Goal: Task Accomplishment & Management: Complete application form

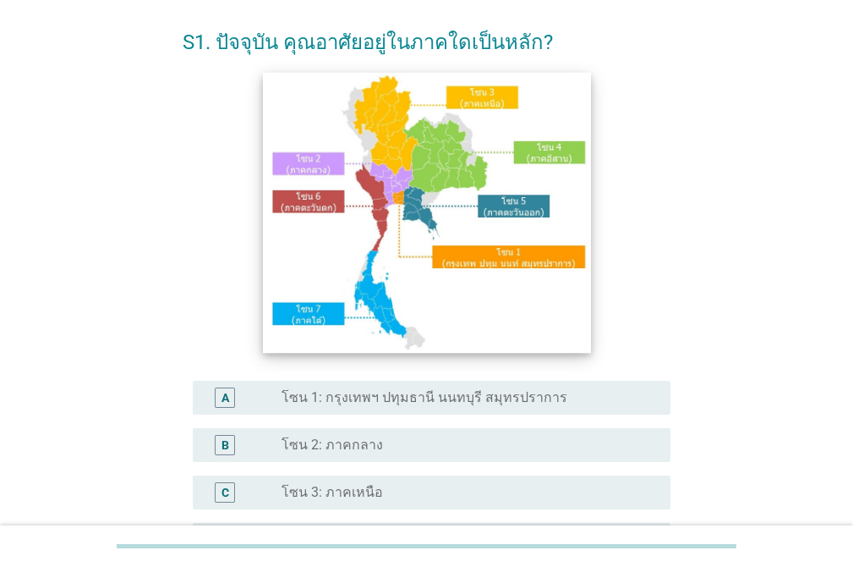
scroll to position [169, 0]
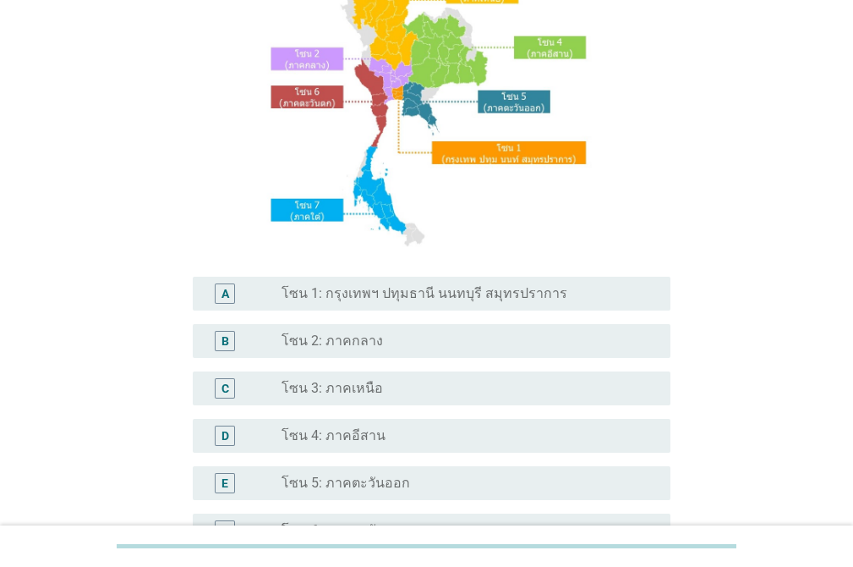
click at [339, 442] on label "โซน 4: ภาคอีสาน" at bounding box center [334, 435] width 104 height 17
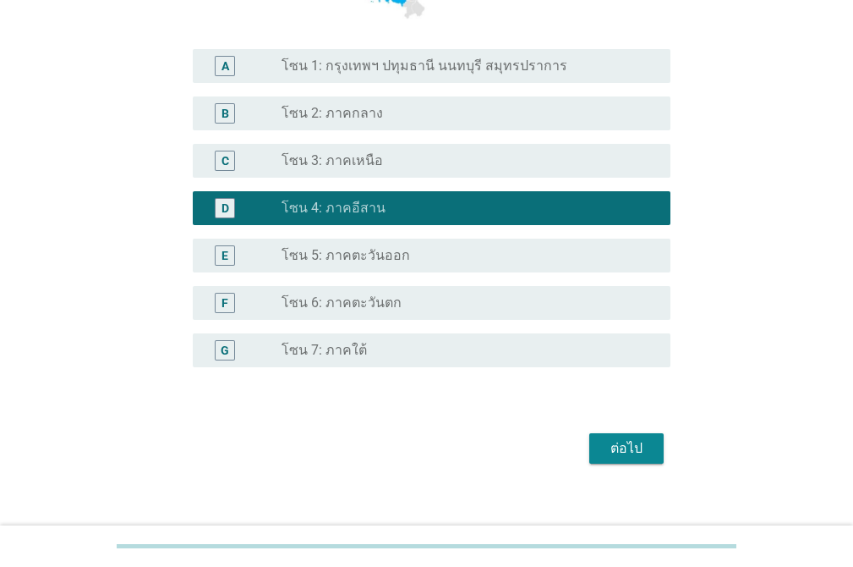
scroll to position [415, 0]
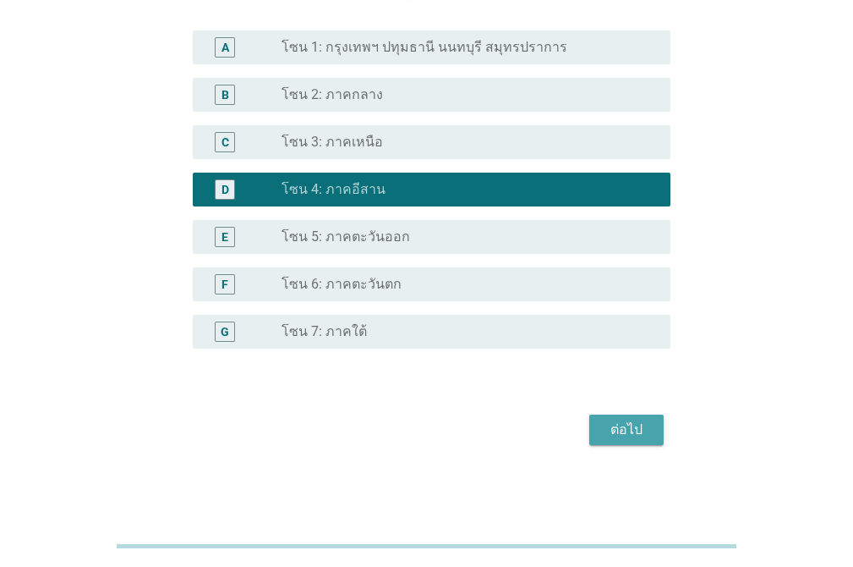
click at [622, 434] on div "ต่อไป" at bounding box center [626, 430] width 47 height 20
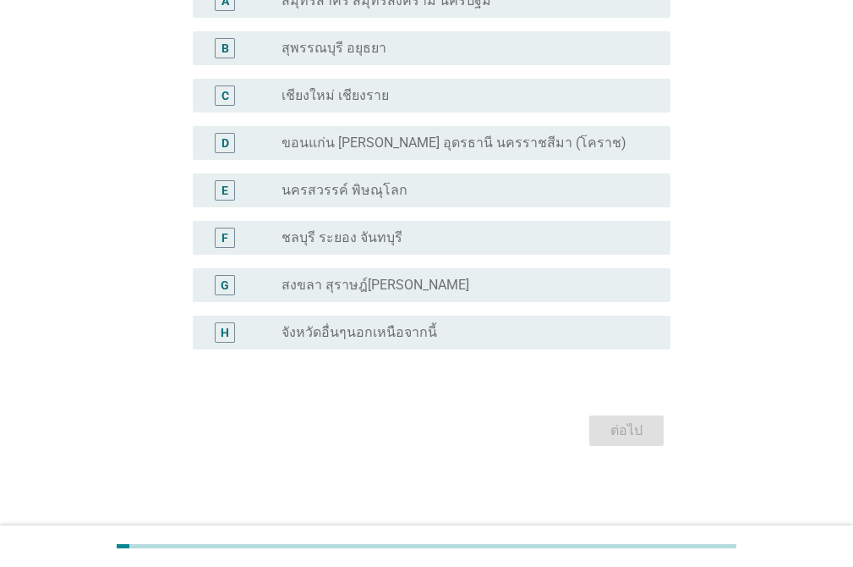
scroll to position [0, 0]
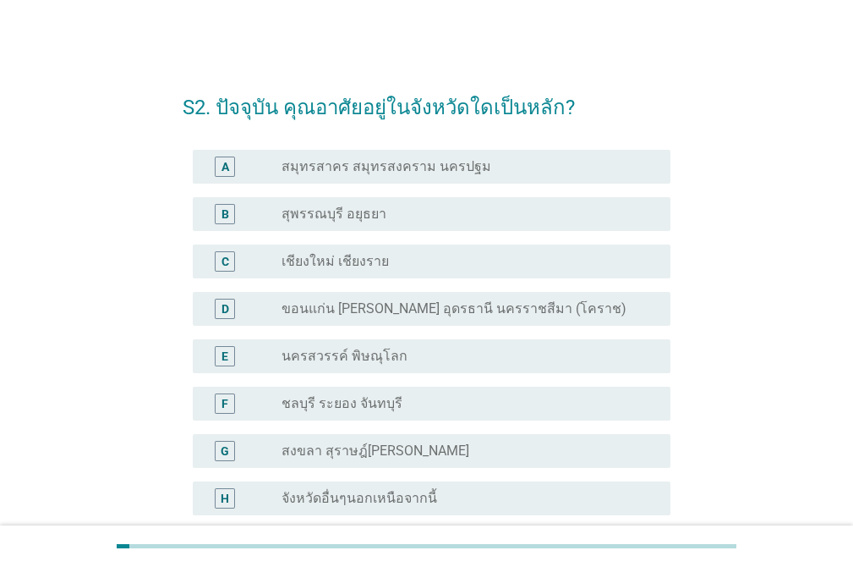
click at [459, 310] on label "ขอนแก่น [PERSON_NAME] อุดรธานี นครราชสีมา (โคราช)" at bounding box center [454, 308] width 345 height 17
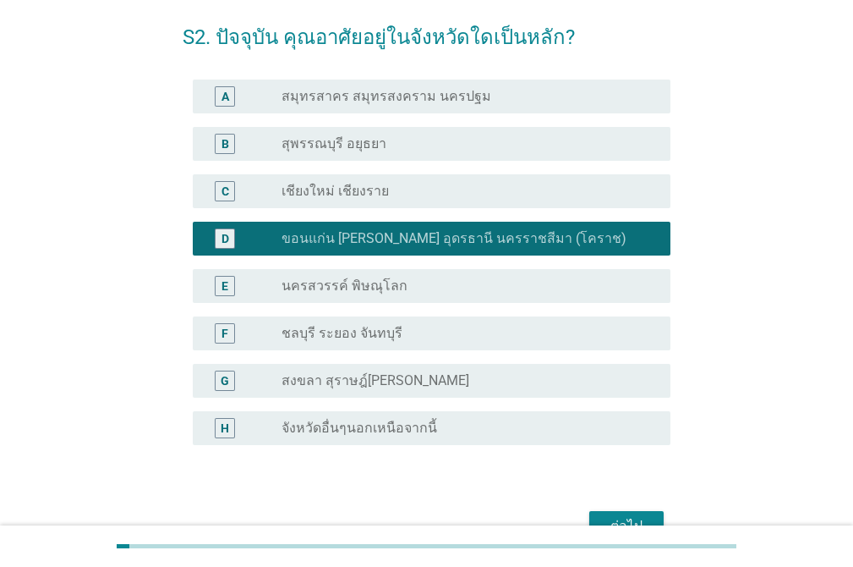
scroll to position [166, 0]
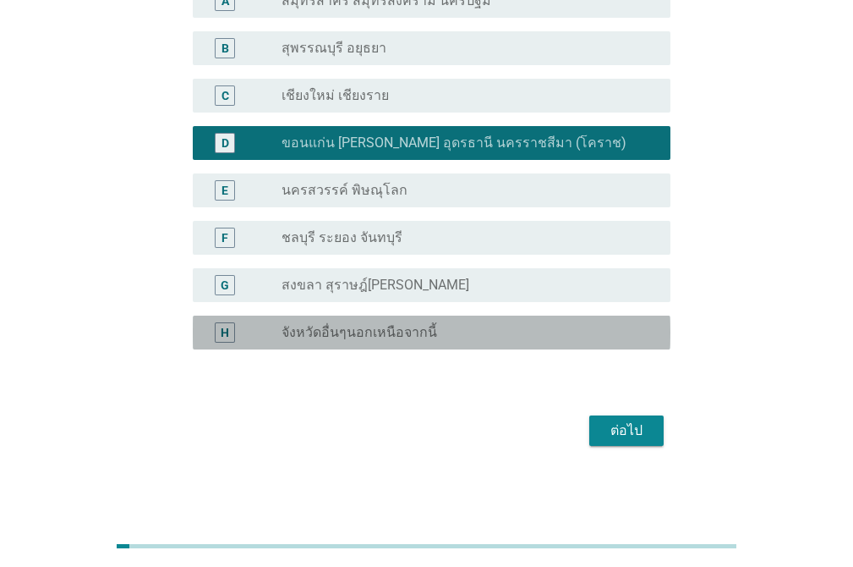
click at [413, 333] on label "จังหวัดอื่นๆนอกเหนือจากนี้" at bounding box center [360, 332] width 156 height 17
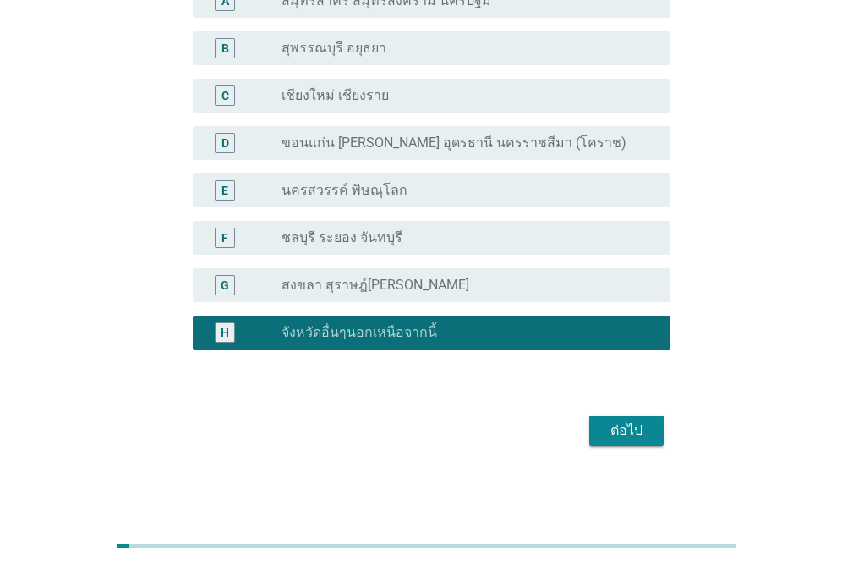
click at [623, 429] on div "ต่อไป" at bounding box center [626, 430] width 47 height 20
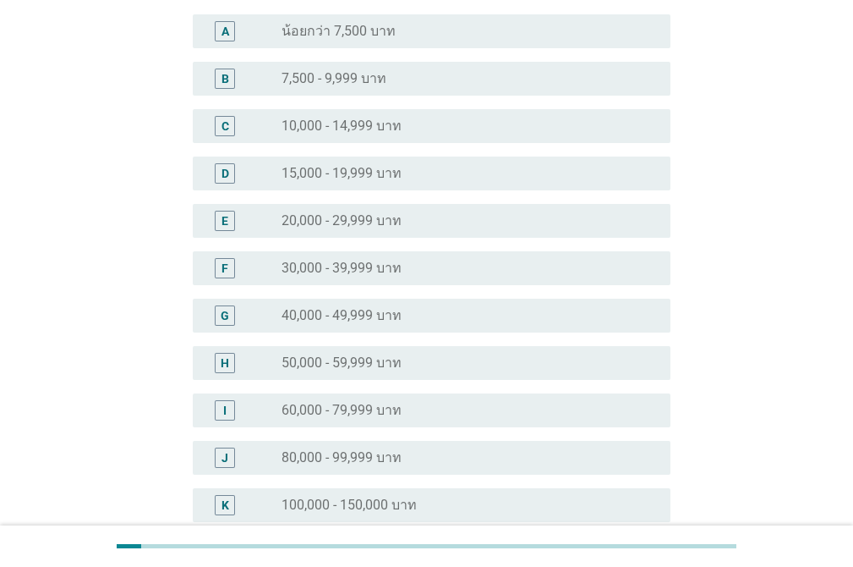
scroll to position [0, 0]
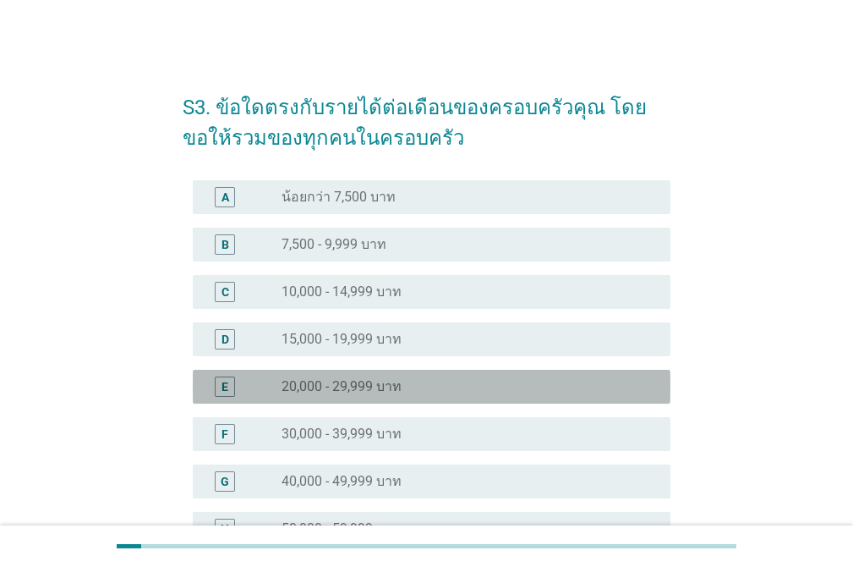
click at [405, 386] on div "radio_button_unchecked 20,000 - 29,999 บาท" at bounding box center [463, 386] width 362 height 17
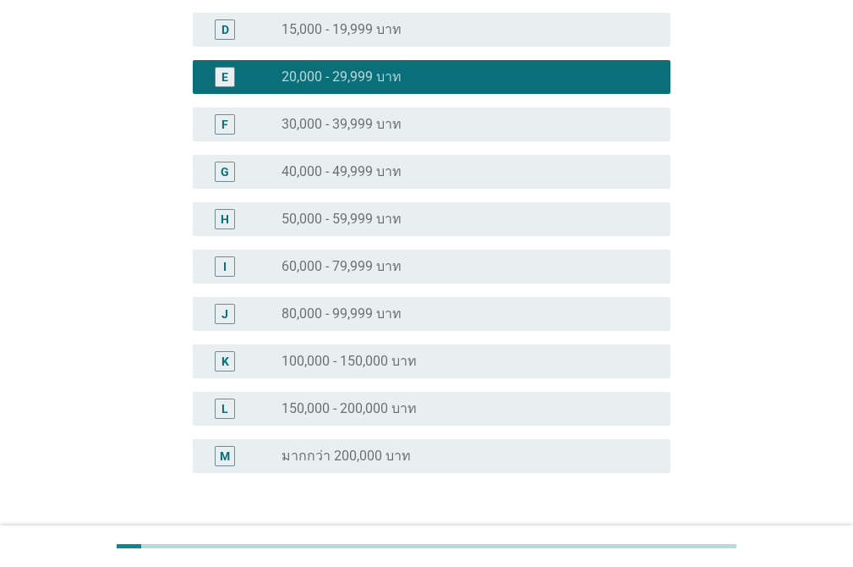
scroll to position [338, 0]
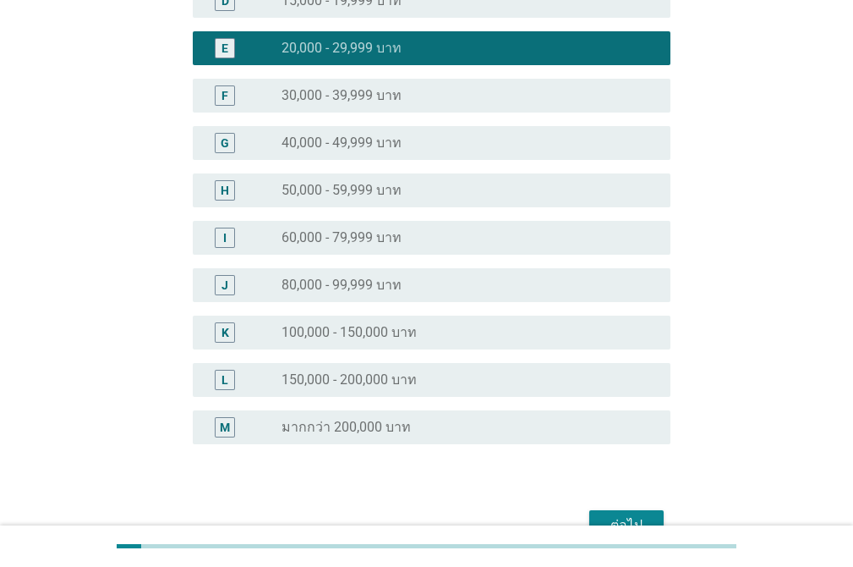
click at [622, 513] on button "ต่อไป" at bounding box center [627, 525] width 74 height 30
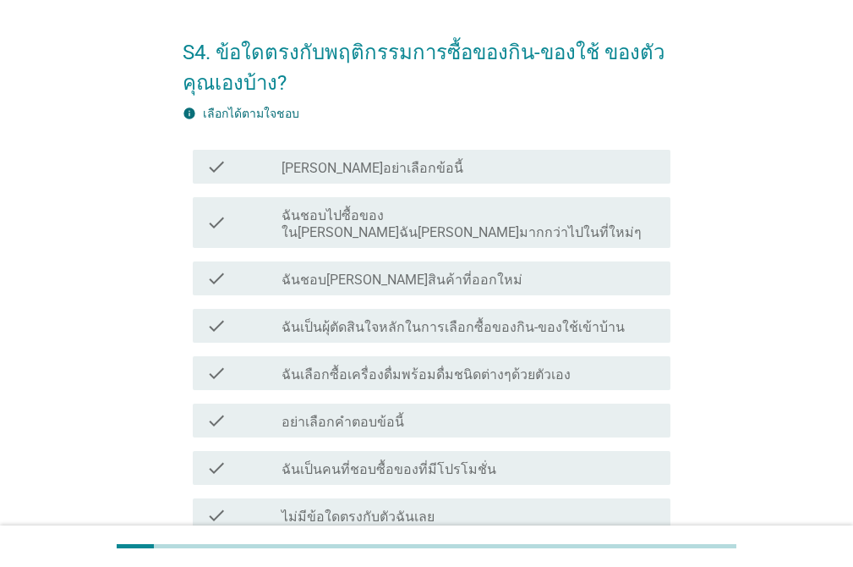
scroll to position [85, 0]
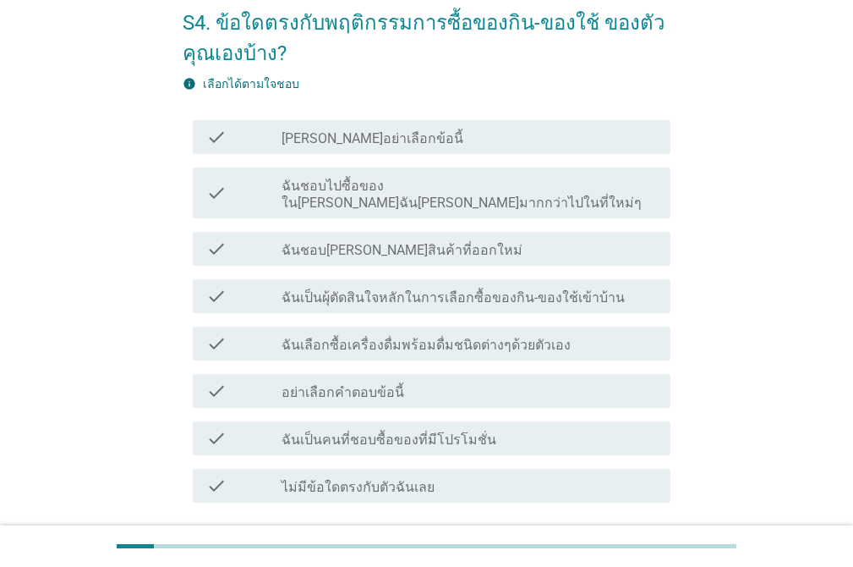
click at [365, 289] on label "ฉันเป็นผุ้ตัดสินใจหลักในการเลือกซื้อของกิน-ของใช้เข้าบ้าน" at bounding box center [453, 297] width 343 height 17
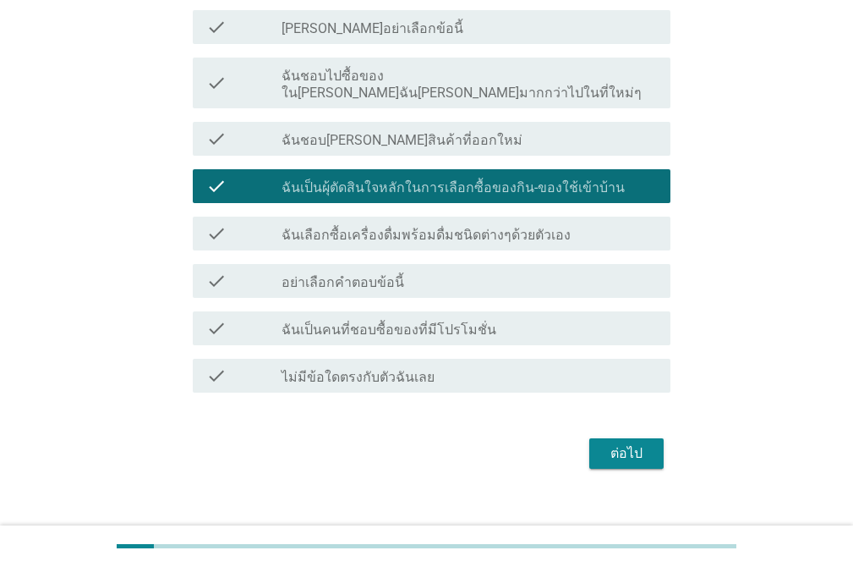
scroll to position [200, 0]
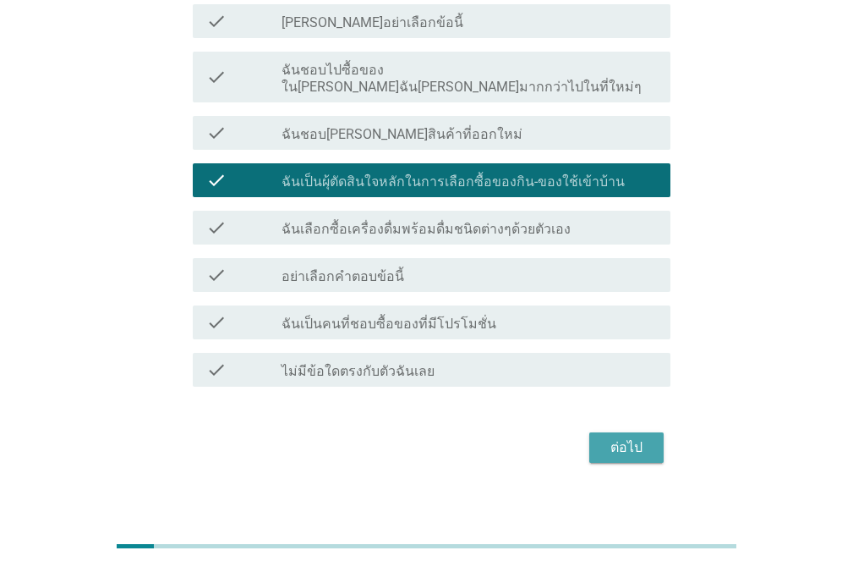
click at [642, 437] on div "ต่อไป" at bounding box center [626, 447] width 47 height 20
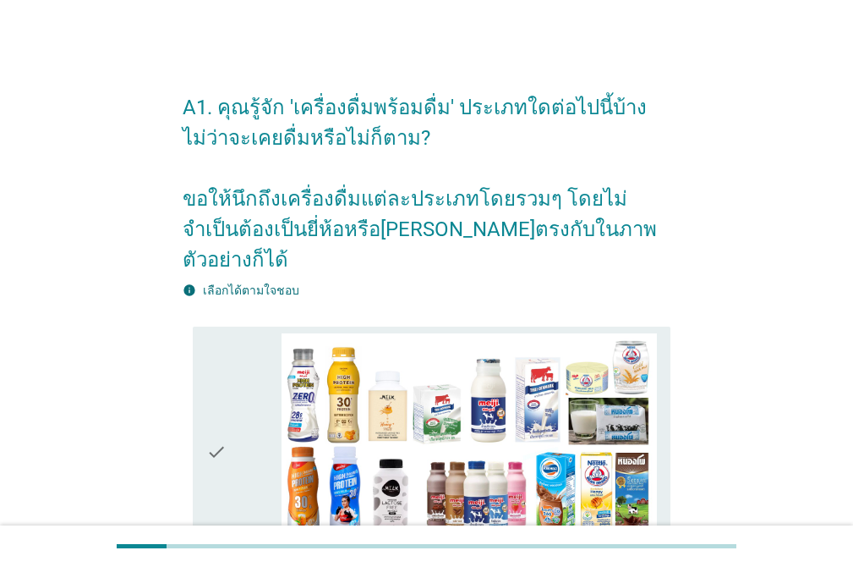
scroll to position [169, 0]
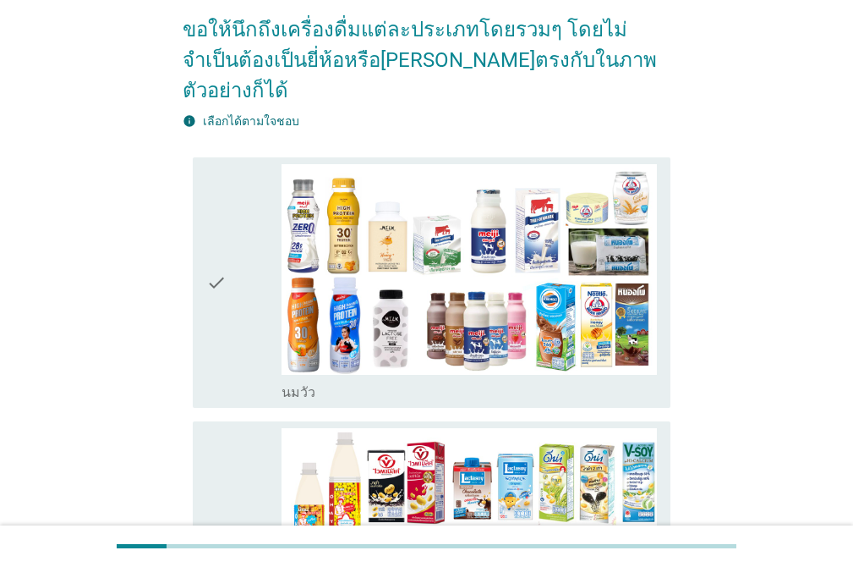
click at [218, 255] on icon "check" at bounding box center [216, 283] width 20 height 238
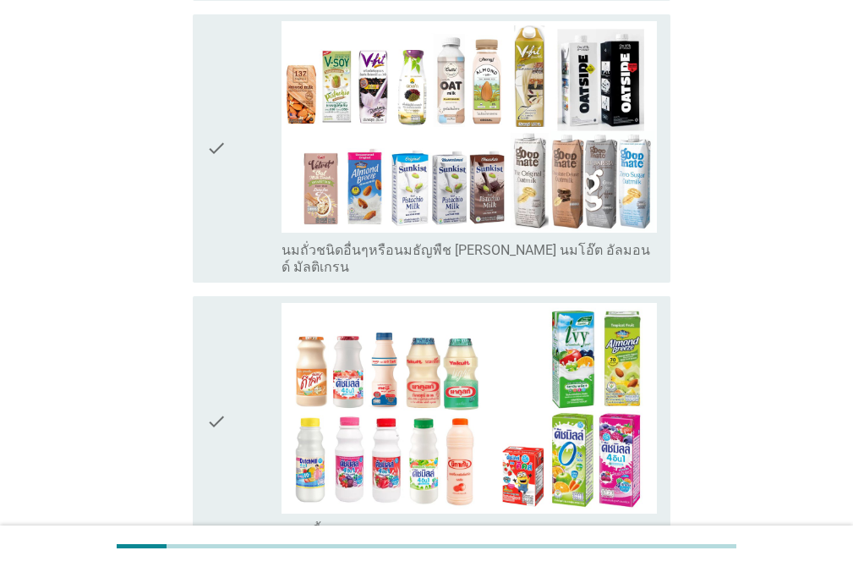
scroll to position [930, 0]
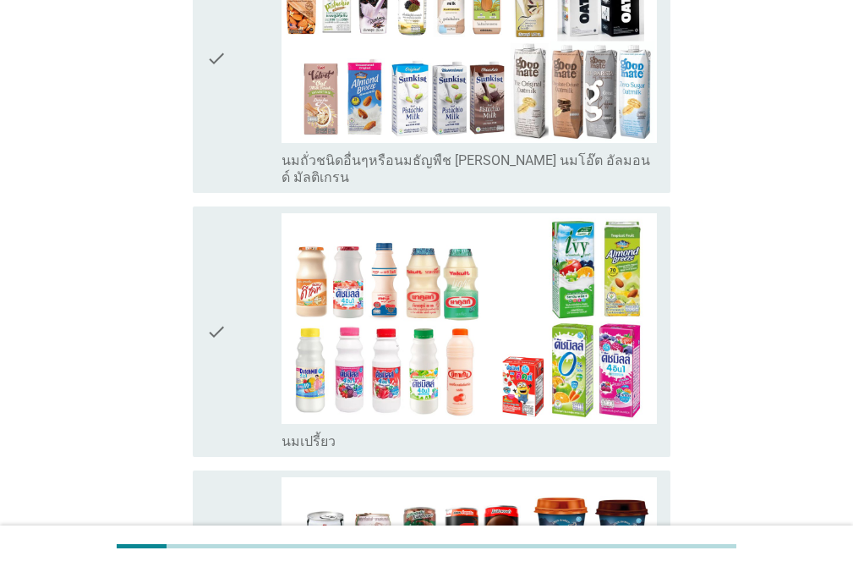
click at [227, 288] on icon "check" at bounding box center [216, 332] width 20 height 238
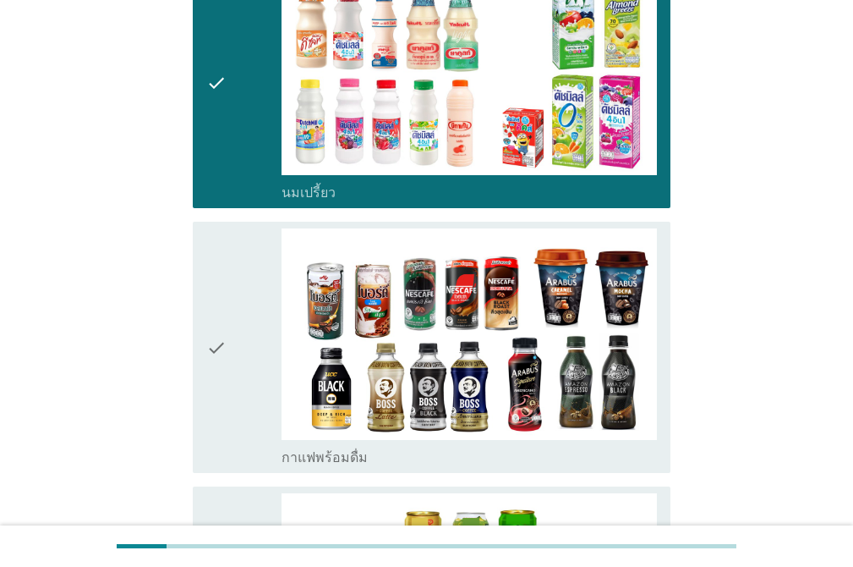
scroll to position [1184, 0]
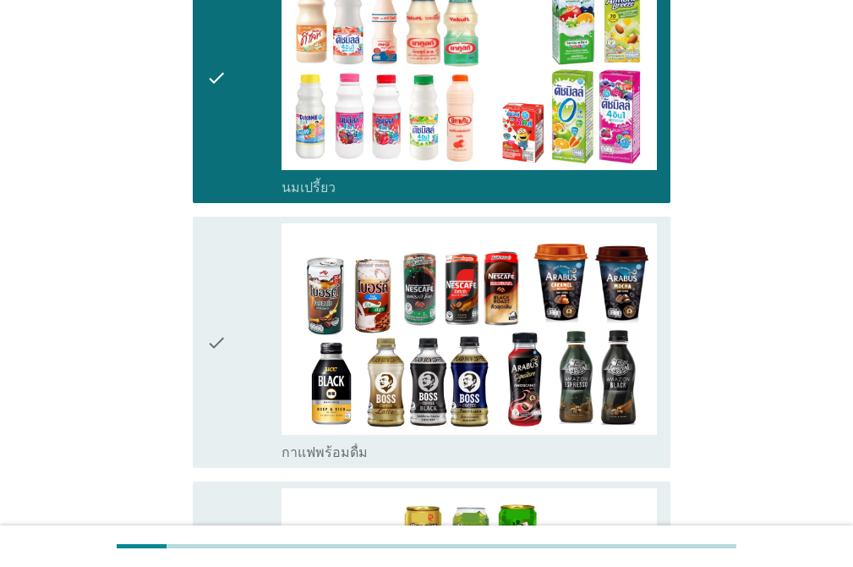
click at [227, 288] on icon "check" at bounding box center [216, 342] width 20 height 238
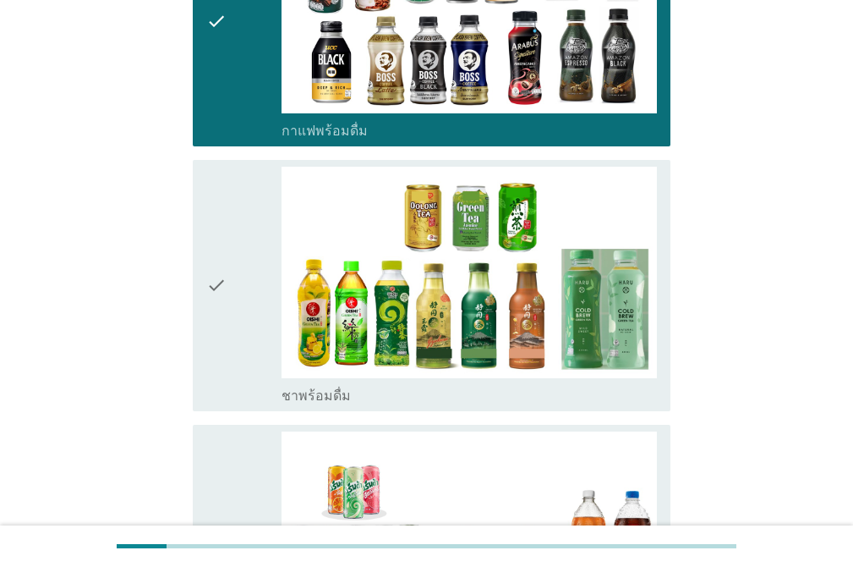
scroll to position [1523, 0]
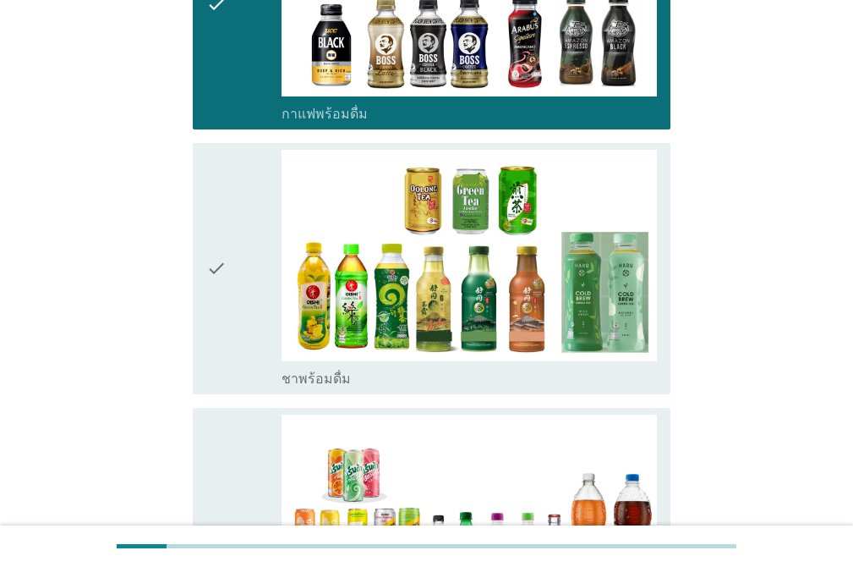
click at [241, 232] on div "check" at bounding box center [243, 269] width 75 height 238
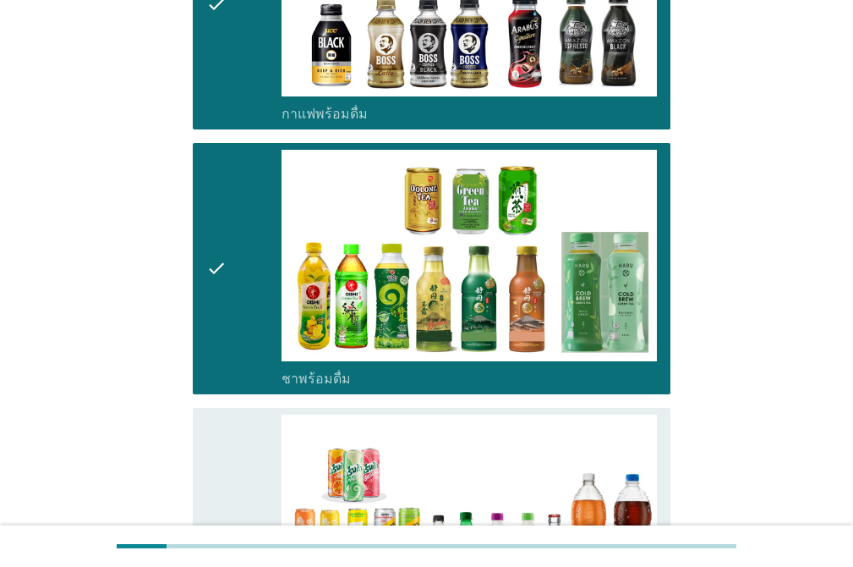
scroll to position [1692, 0]
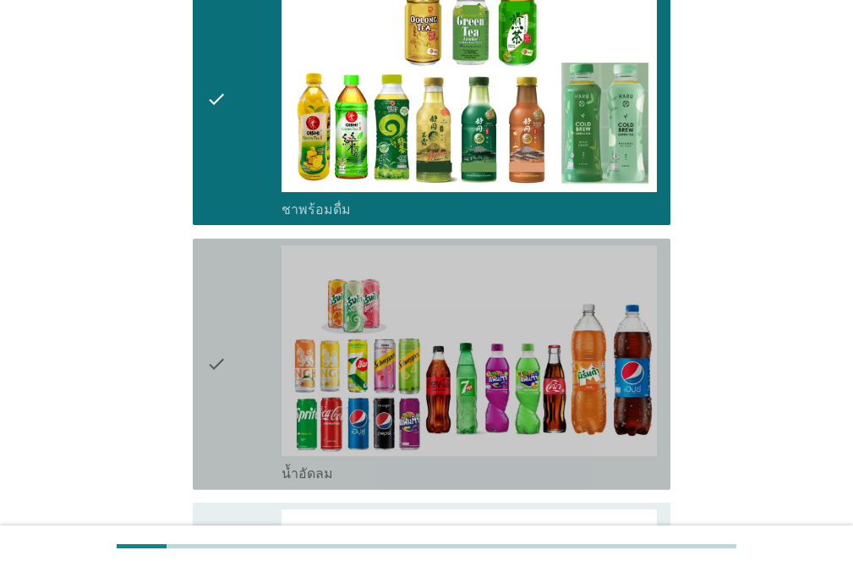
click at [228, 309] on div "check" at bounding box center [243, 364] width 75 height 238
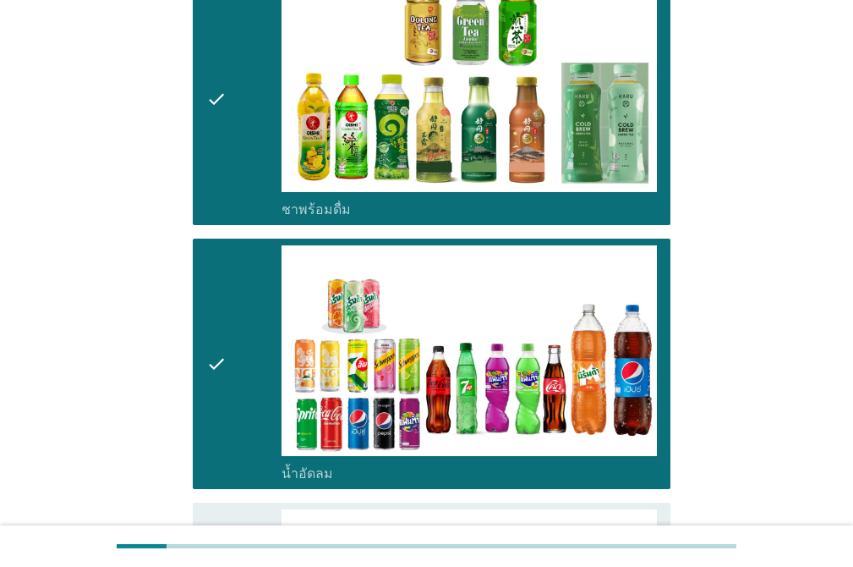
scroll to position [1861, 0]
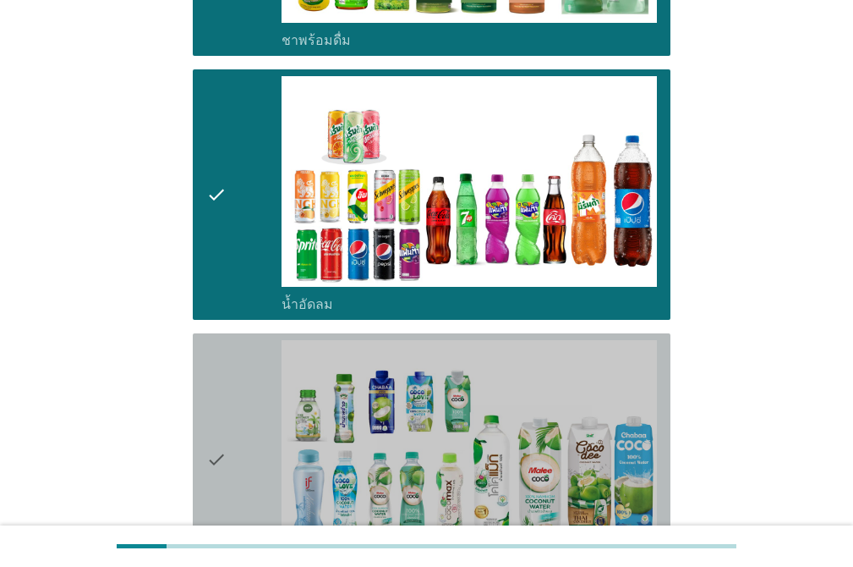
click at [245, 394] on div "check" at bounding box center [243, 459] width 75 height 238
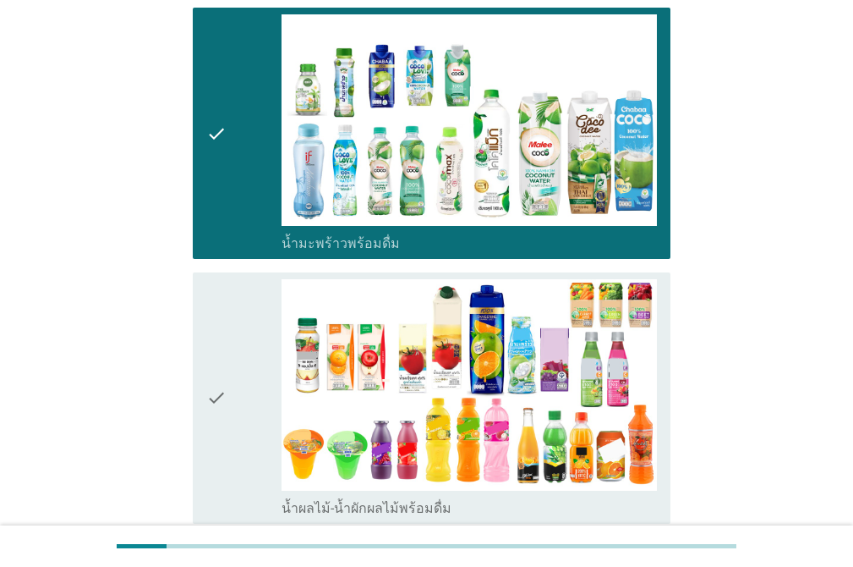
scroll to position [2199, 0]
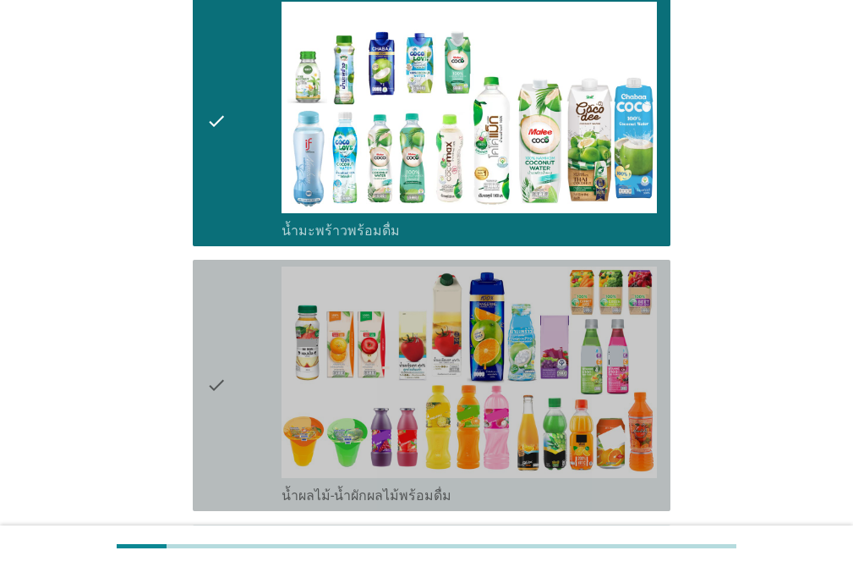
click at [244, 375] on div "check" at bounding box center [243, 385] width 75 height 238
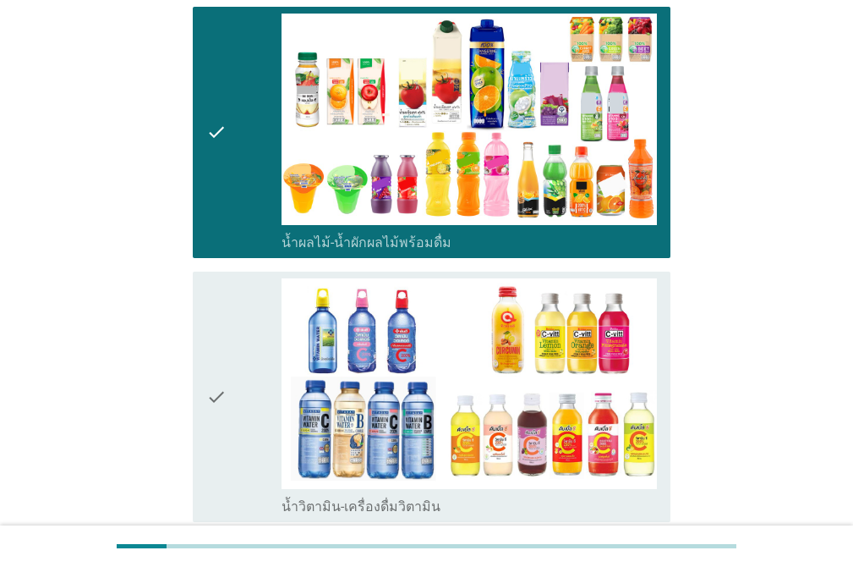
scroll to position [2453, 0]
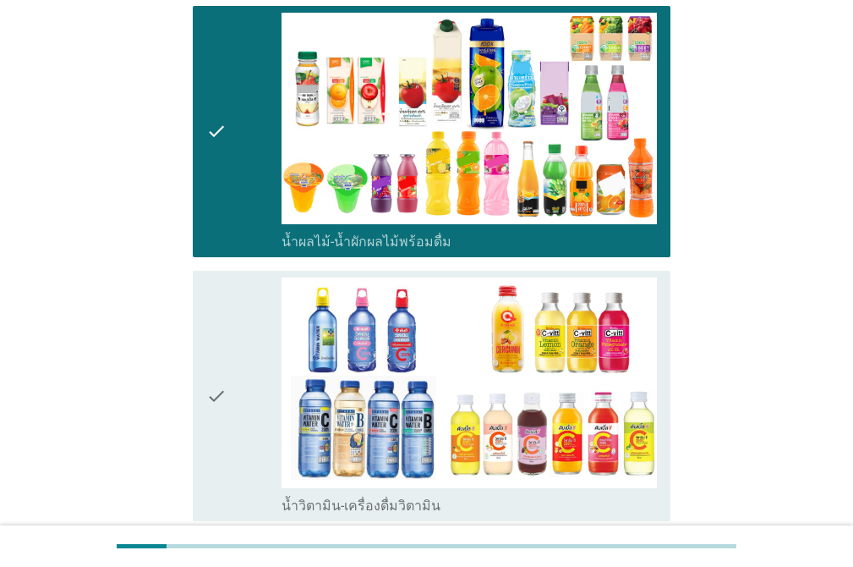
click at [228, 345] on div "check" at bounding box center [243, 396] width 75 height 238
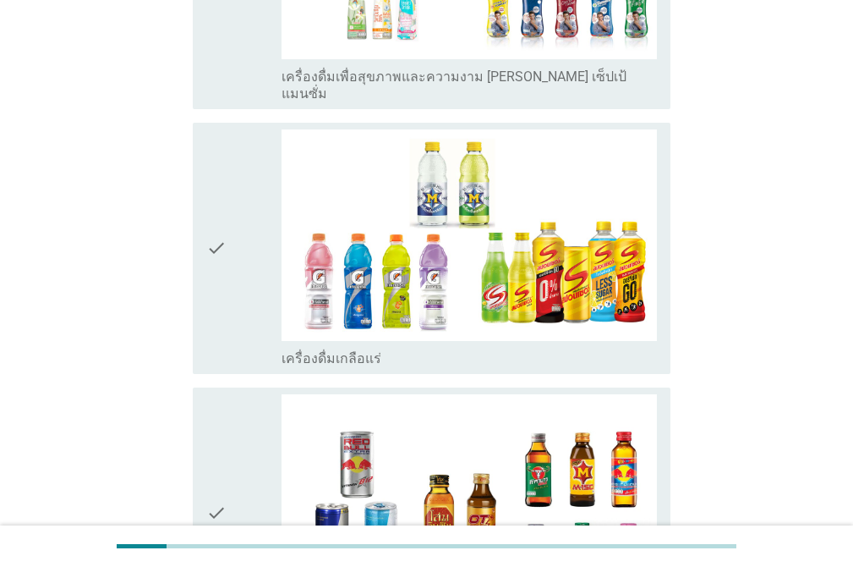
scroll to position [3299, 0]
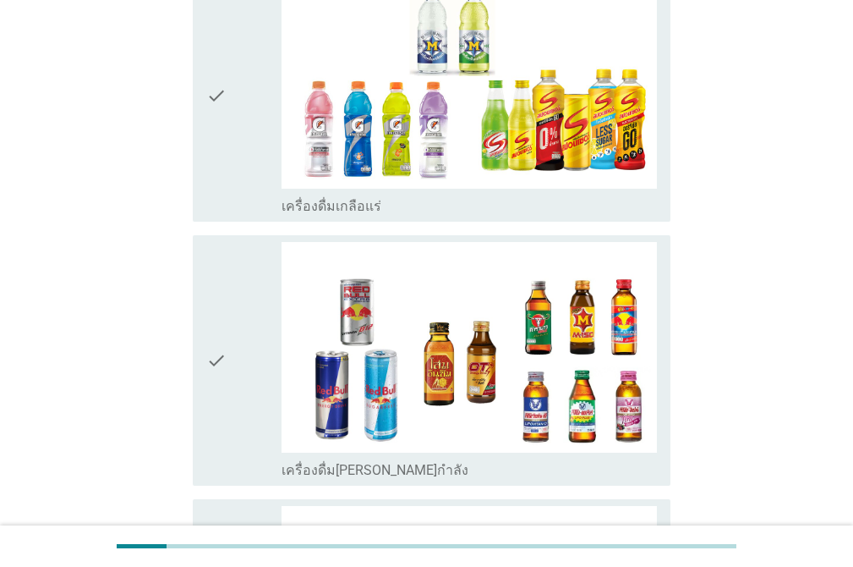
click at [228, 299] on div "check" at bounding box center [243, 361] width 75 height 238
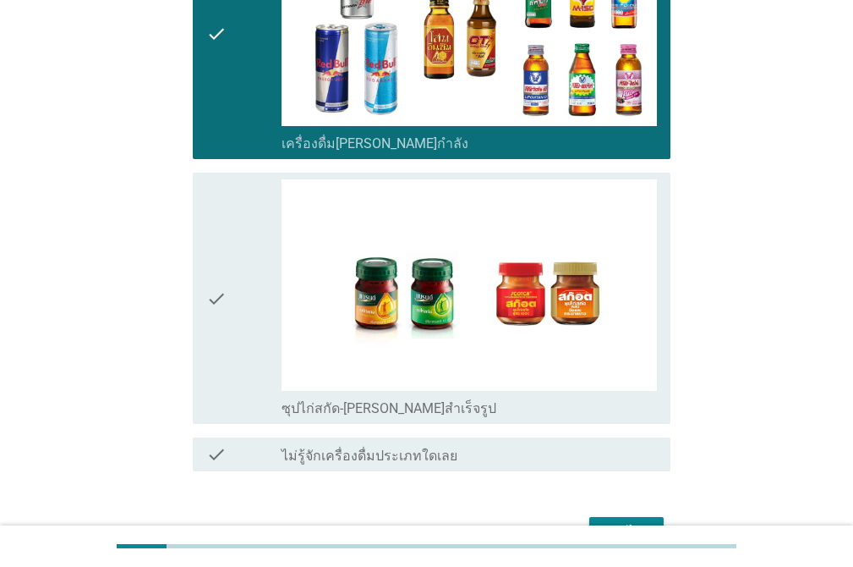
scroll to position [3637, 0]
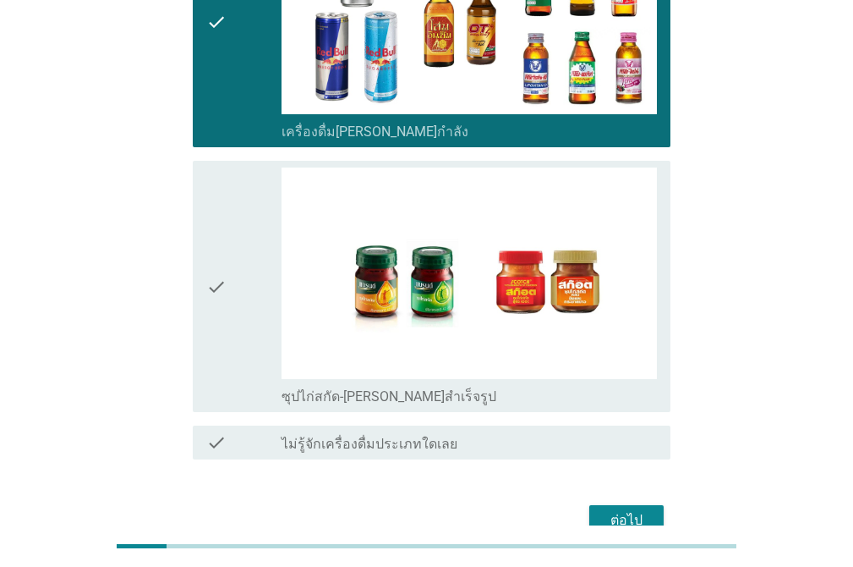
click at [218, 226] on icon "check" at bounding box center [216, 286] width 20 height 238
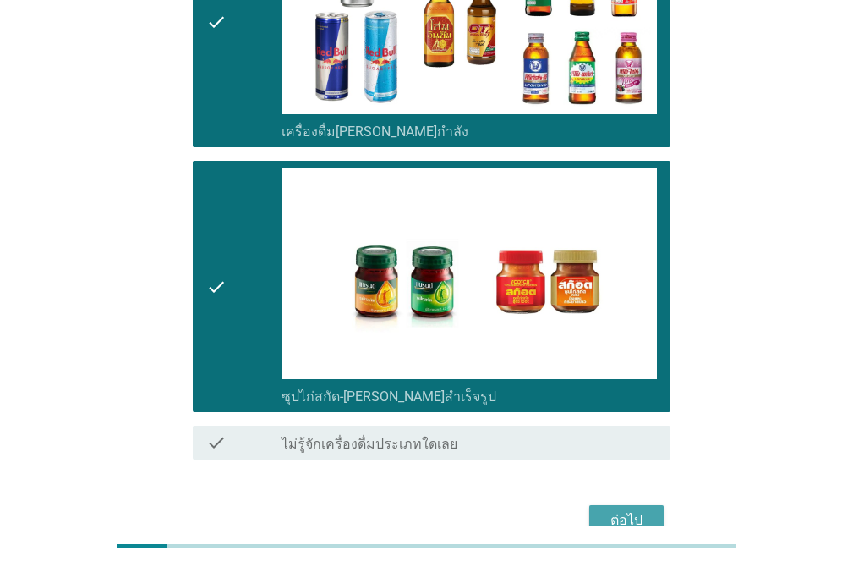
click at [623, 510] on div "ต่อไป" at bounding box center [626, 520] width 47 height 20
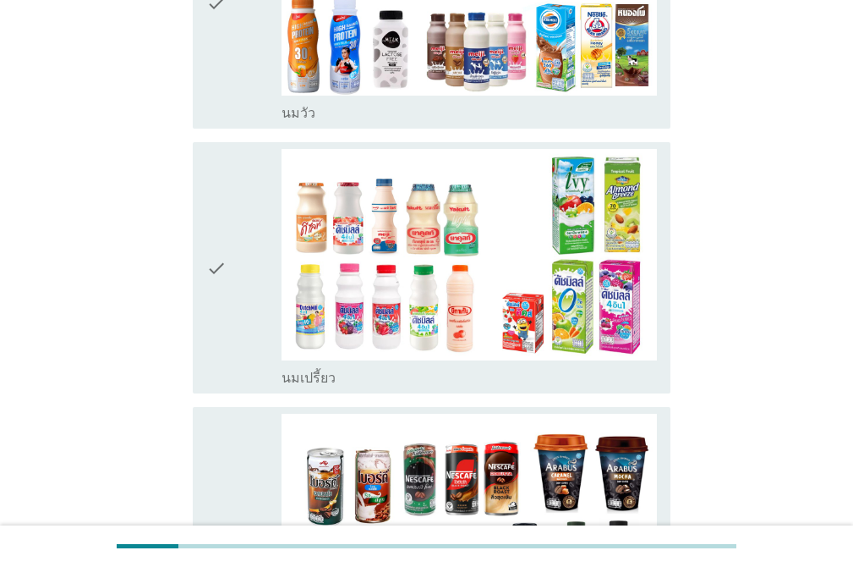
scroll to position [338, 0]
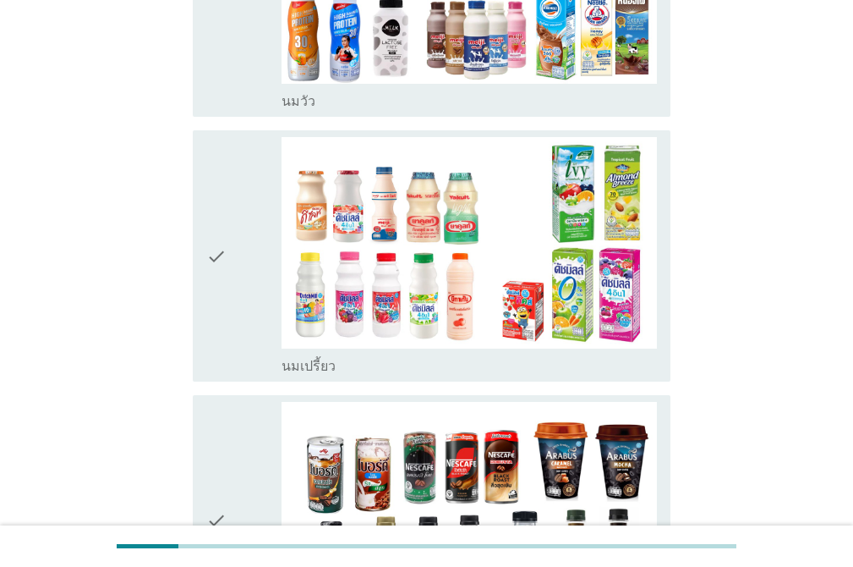
click at [231, 240] on div "check" at bounding box center [243, 256] width 75 height 238
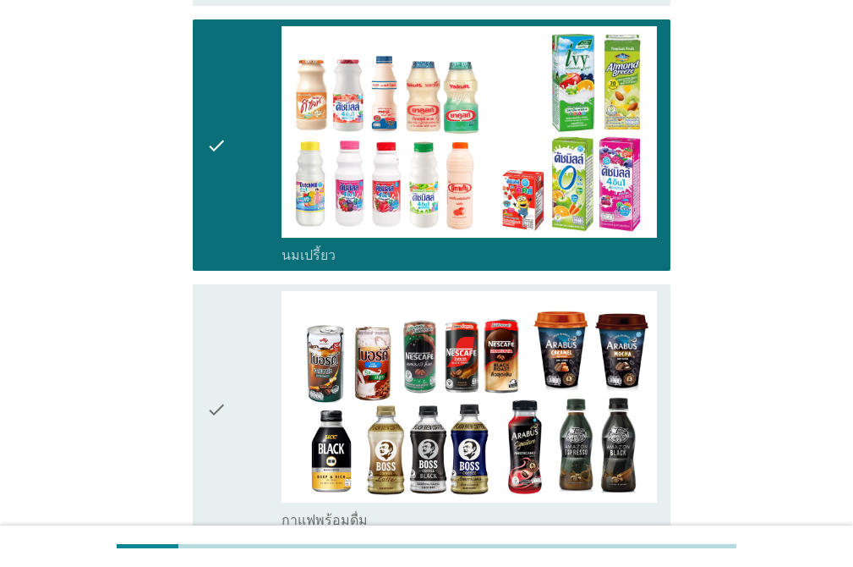
scroll to position [508, 0]
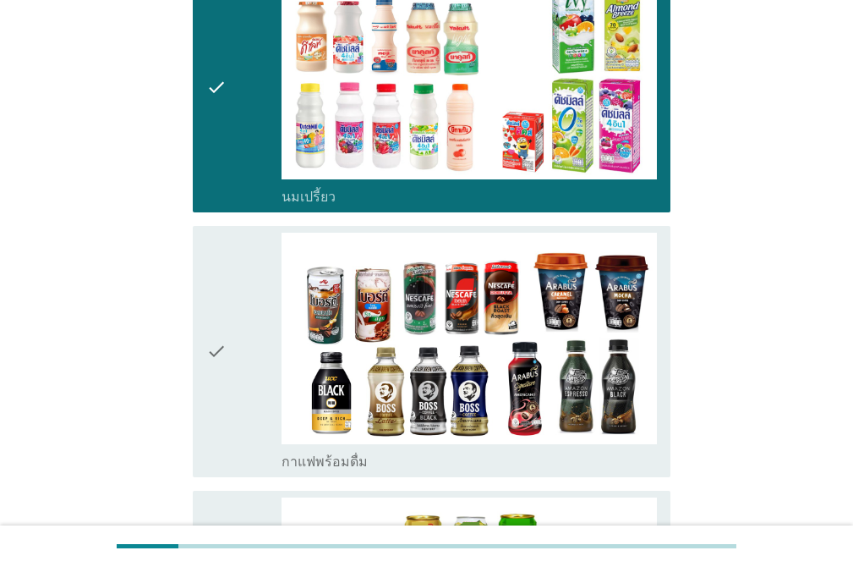
click at [230, 343] on div "check" at bounding box center [243, 352] width 75 height 238
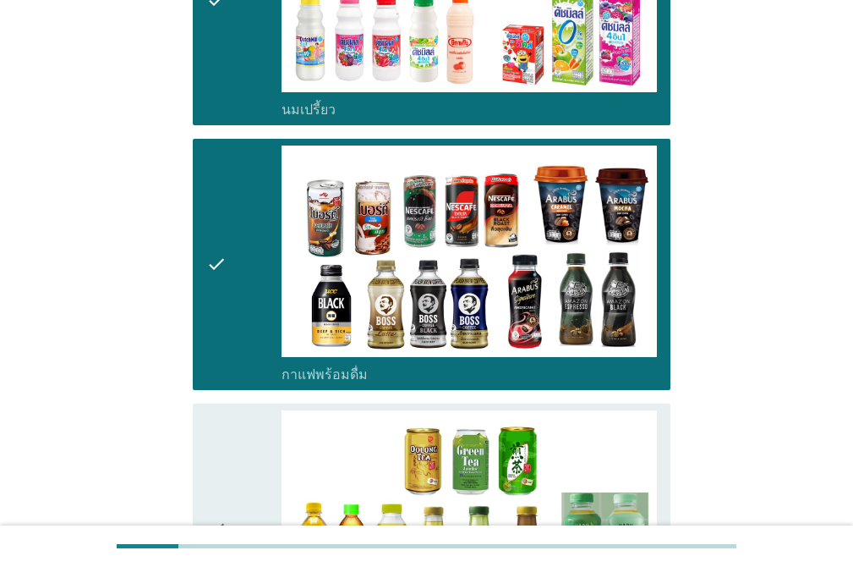
scroll to position [677, 0]
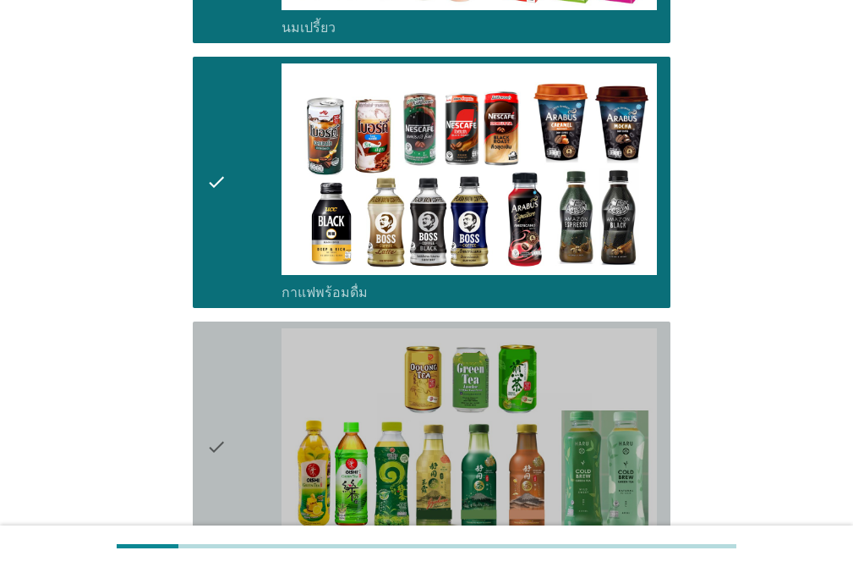
click at [233, 426] on div "check" at bounding box center [243, 447] width 75 height 238
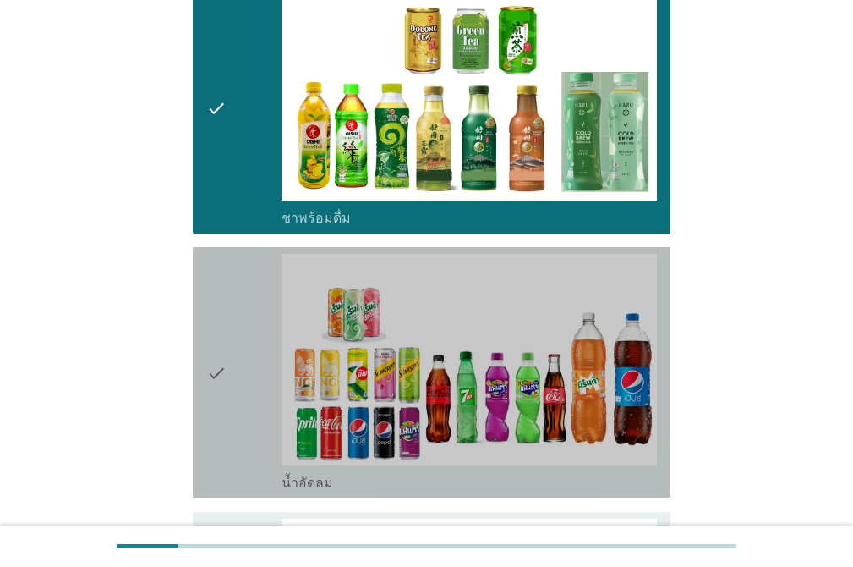
click at [246, 373] on div "check" at bounding box center [243, 373] width 75 height 238
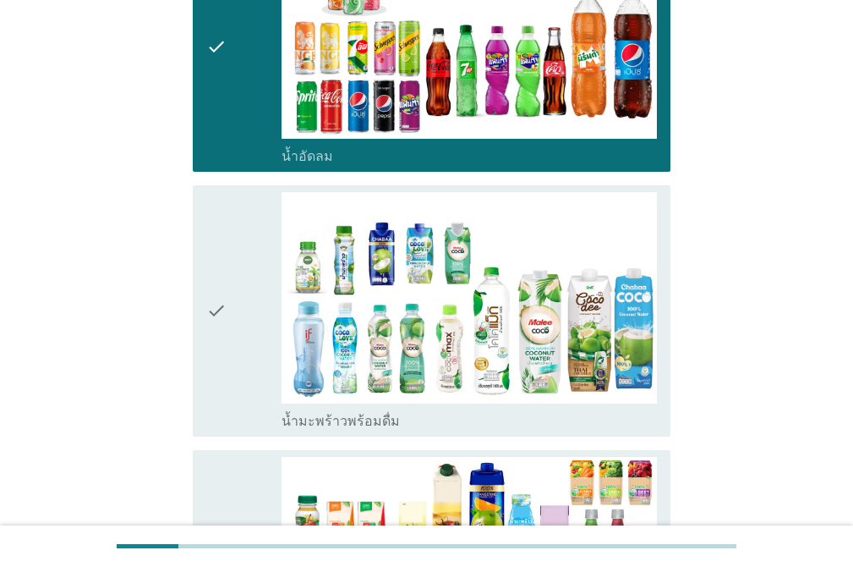
scroll to position [1353, 0]
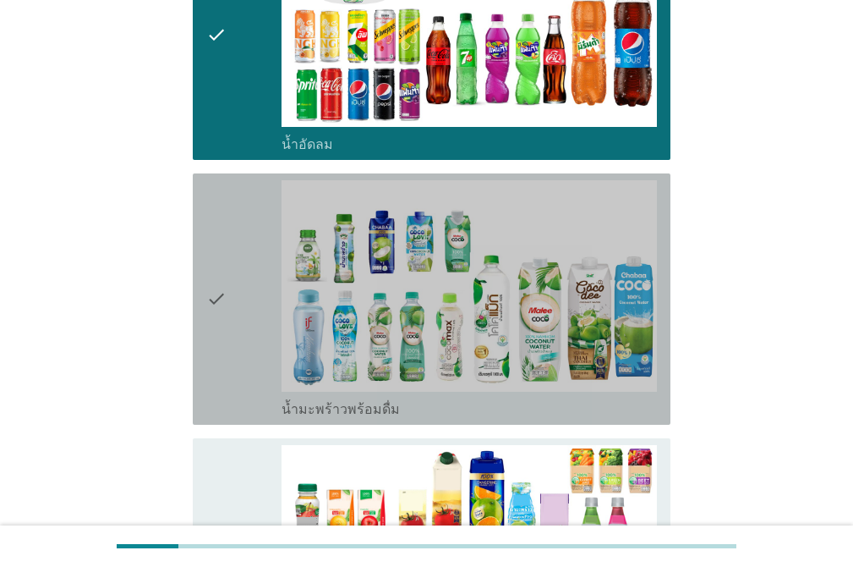
click at [233, 264] on div "check" at bounding box center [243, 299] width 75 height 238
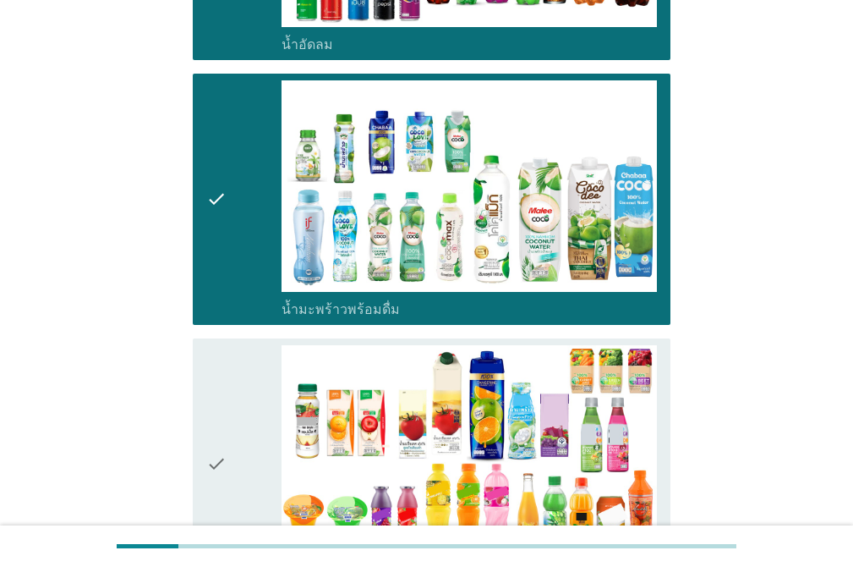
scroll to position [1607, 0]
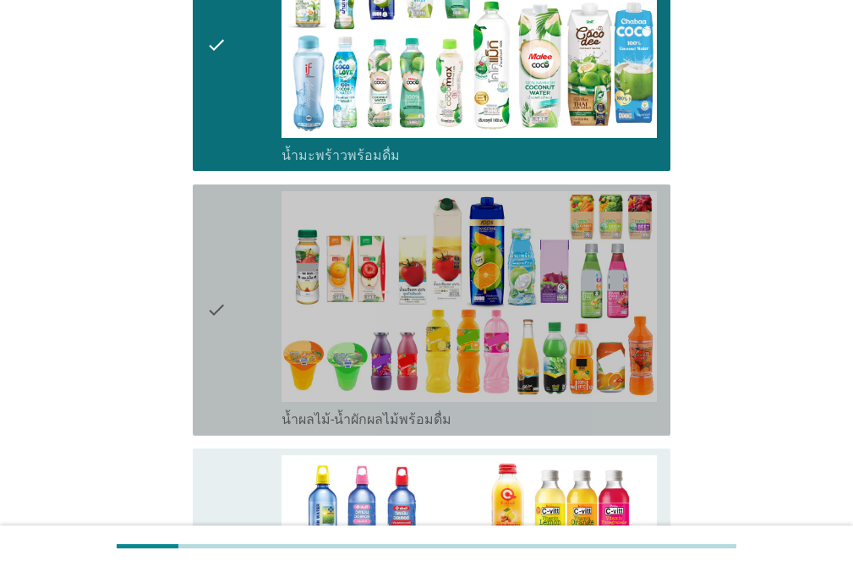
click at [237, 266] on div "check" at bounding box center [243, 310] width 75 height 238
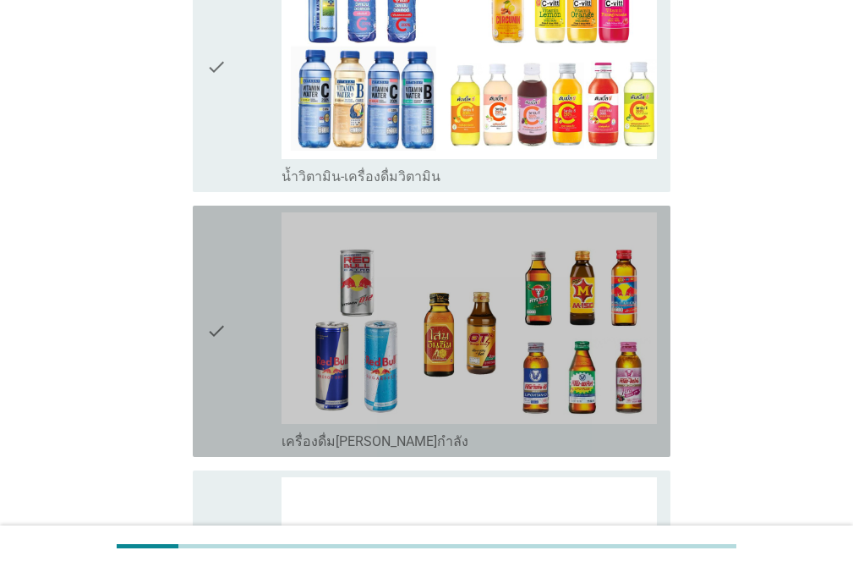
click at [241, 276] on div "check" at bounding box center [243, 331] width 75 height 238
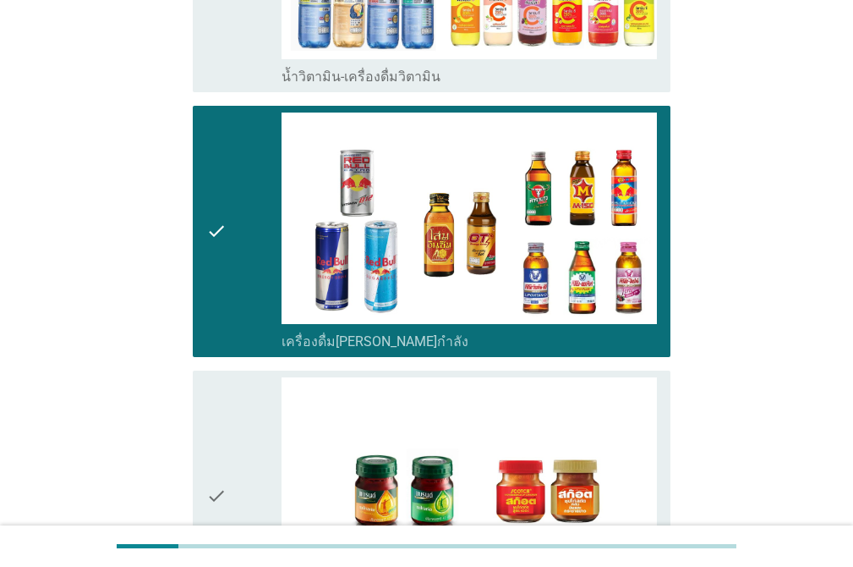
scroll to position [2453, 0]
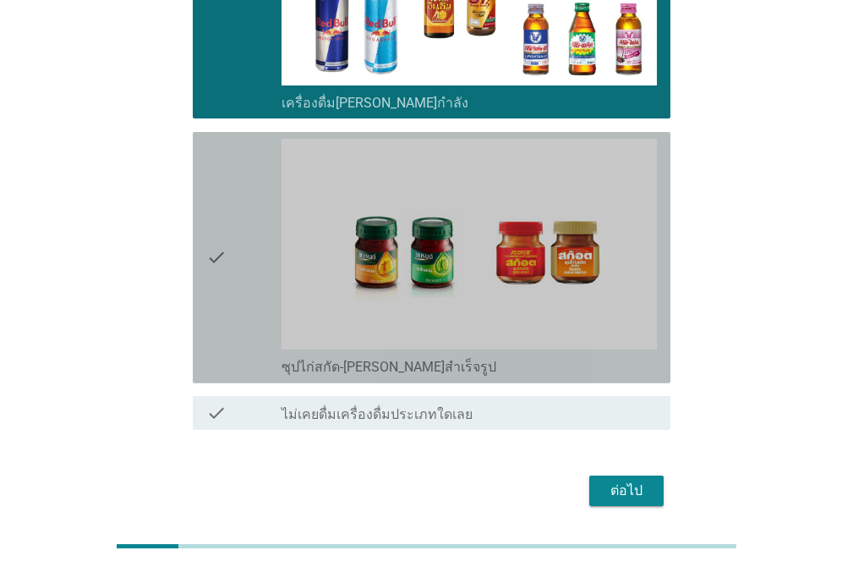
click at [241, 254] on div "check" at bounding box center [243, 258] width 75 height 238
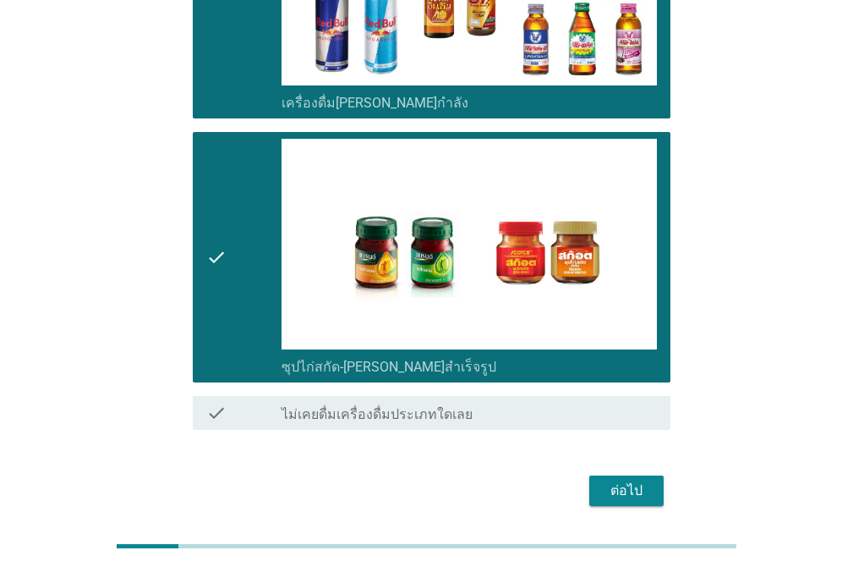
click at [638, 480] on div "ต่อไป" at bounding box center [626, 490] width 47 height 20
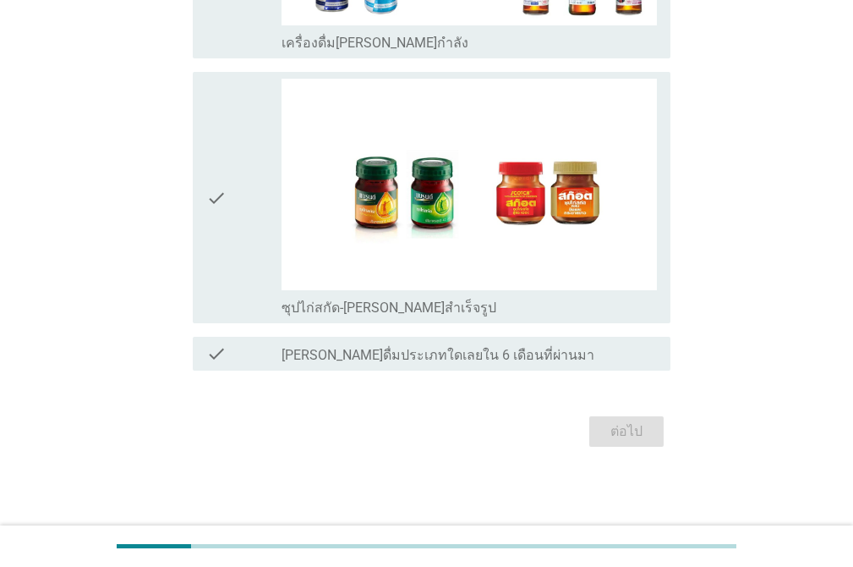
scroll to position [1984, 0]
click at [348, 358] on label "[PERSON_NAME]ดื่มประเภทใดเลยใน 6 เดือนที่ผ่านมา" at bounding box center [438, 354] width 313 height 17
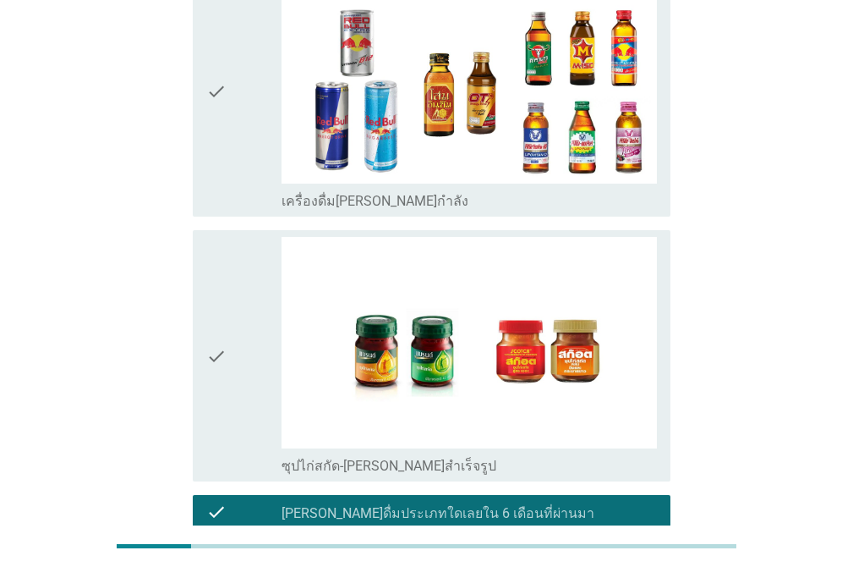
scroll to position [1815, 0]
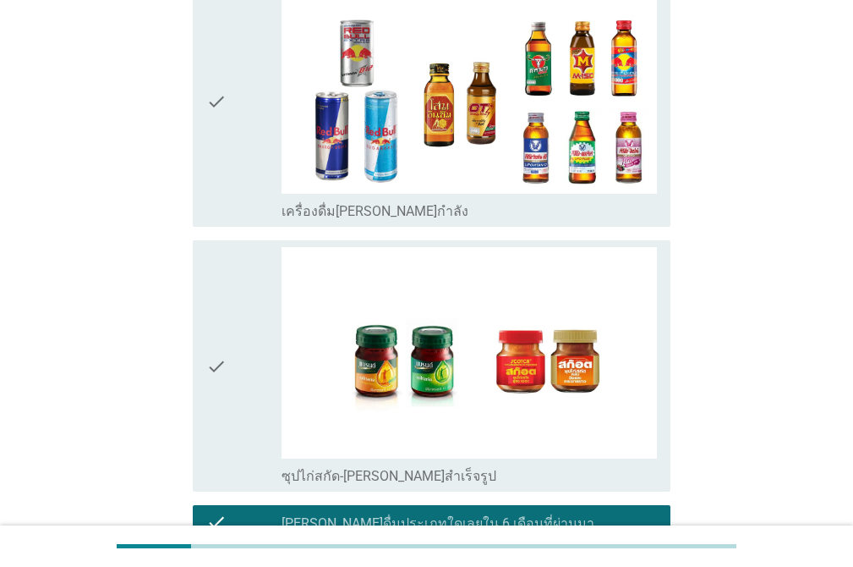
click at [221, 387] on icon "check" at bounding box center [216, 366] width 20 height 238
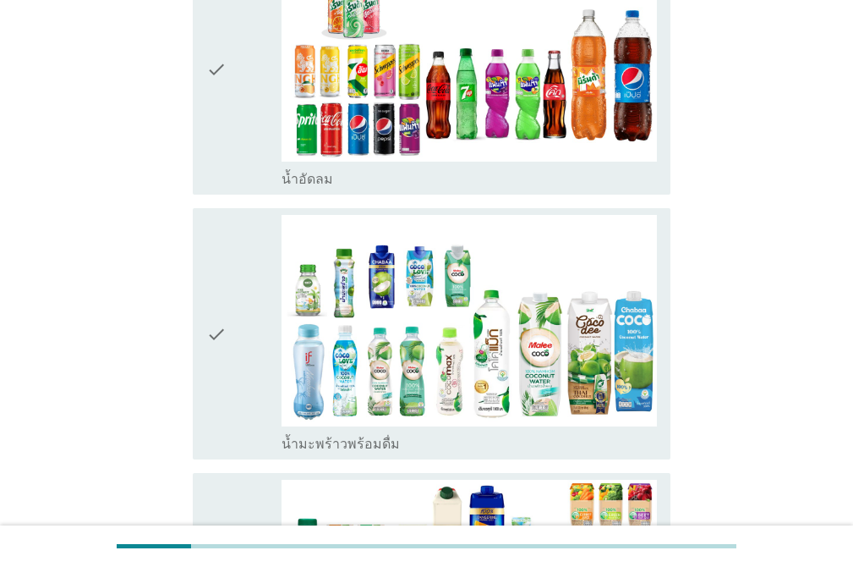
scroll to position [716, 0]
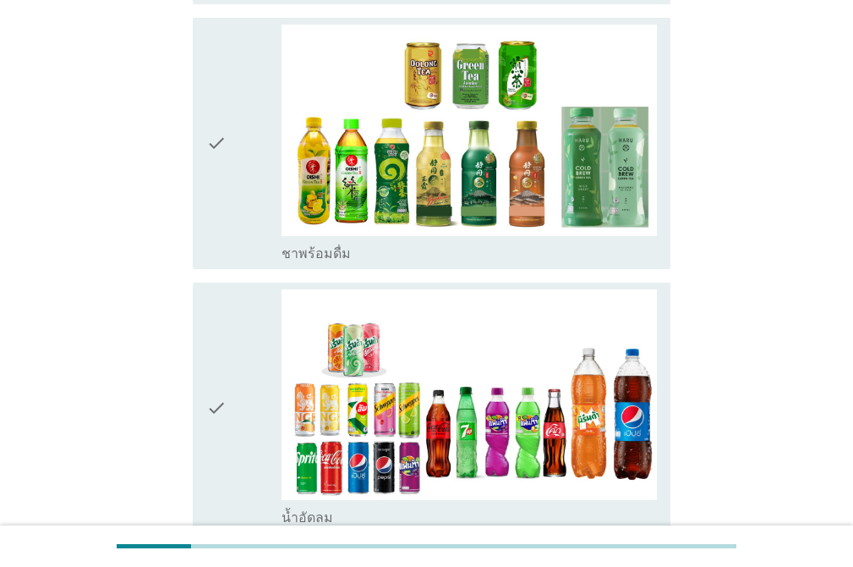
click at [226, 406] on icon "check" at bounding box center [216, 408] width 20 height 238
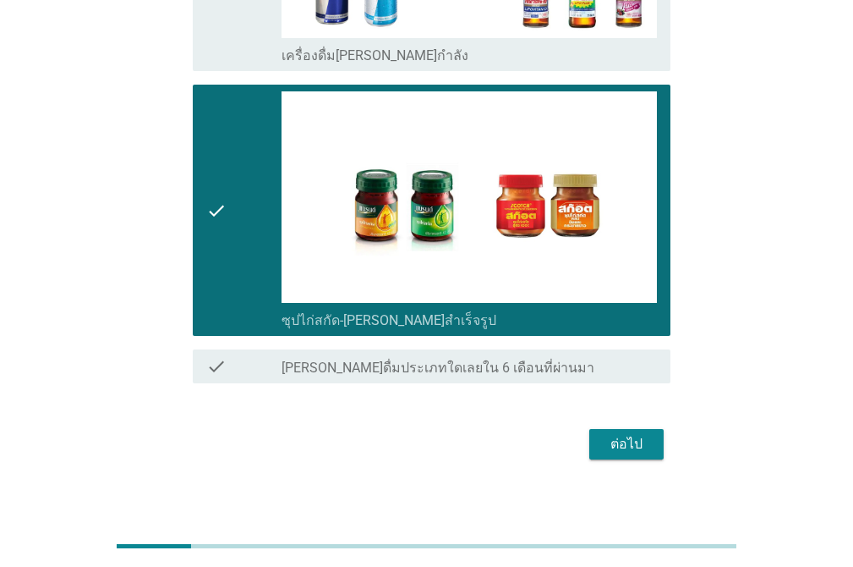
scroll to position [1984, 0]
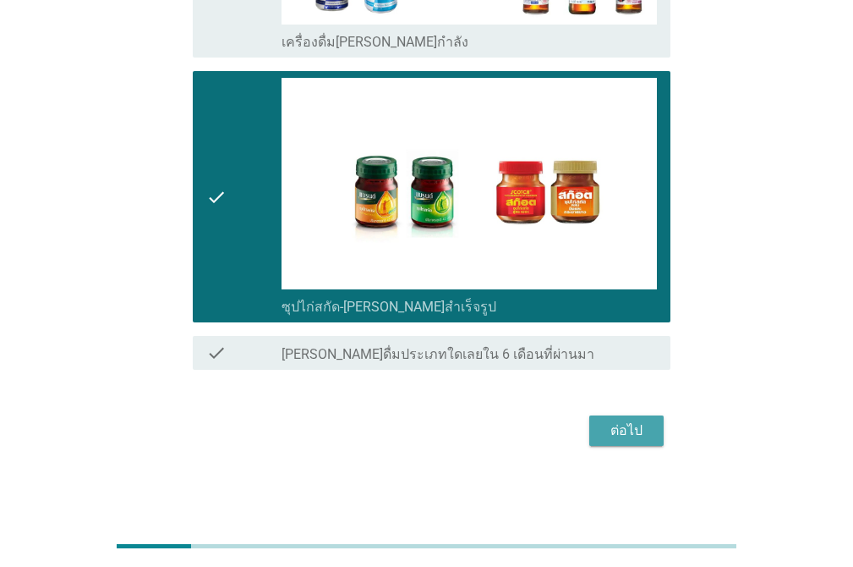
click at [626, 440] on div "ต่อไป" at bounding box center [626, 430] width 47 height 20
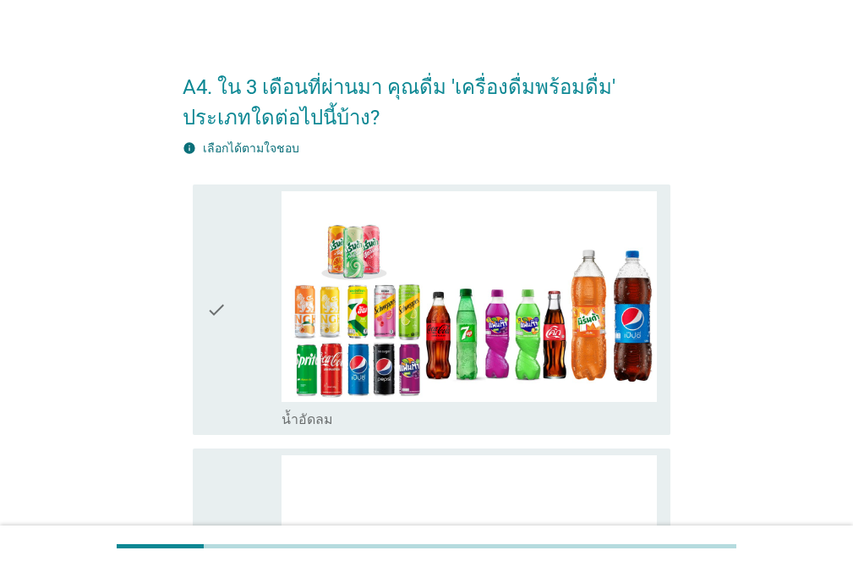
scroll to position [0, 0]
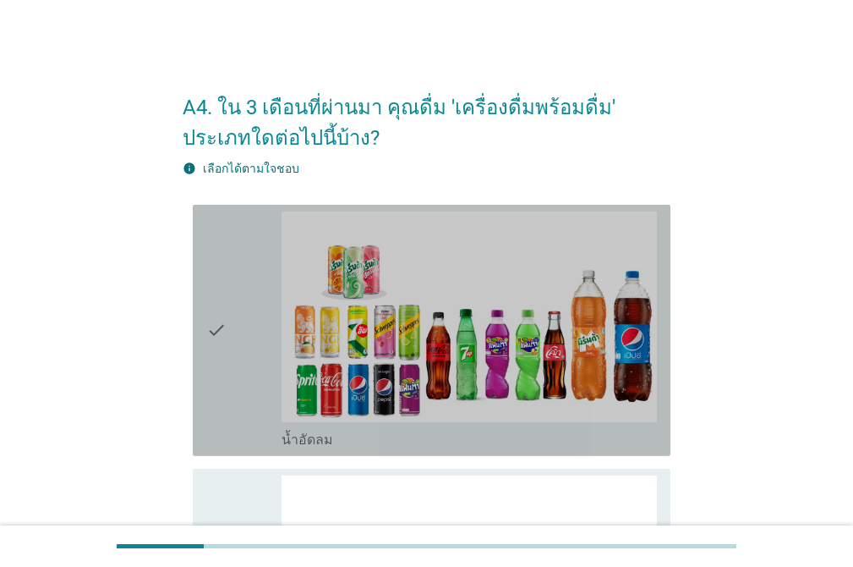
click at [224, 310] on icon "check" at bounding box center [216, 330] width 20 height 238
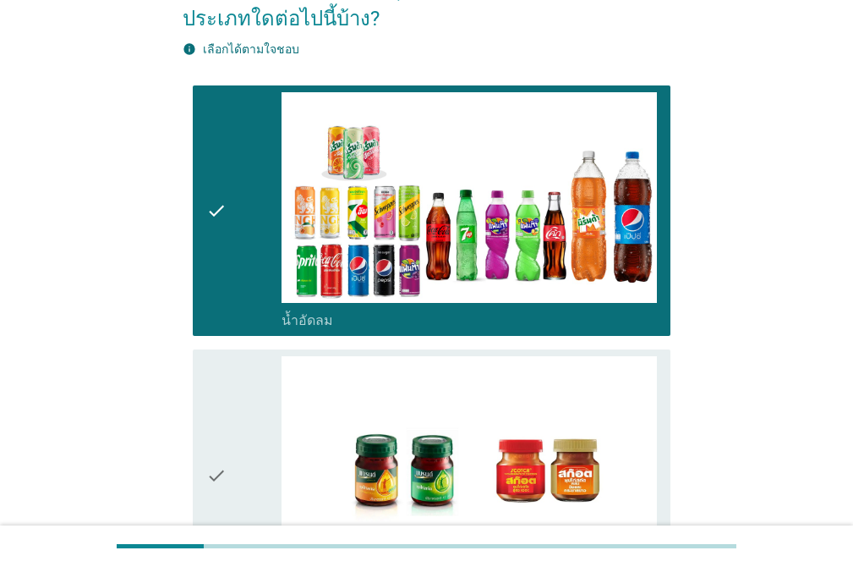
scroll to position [398, 0]
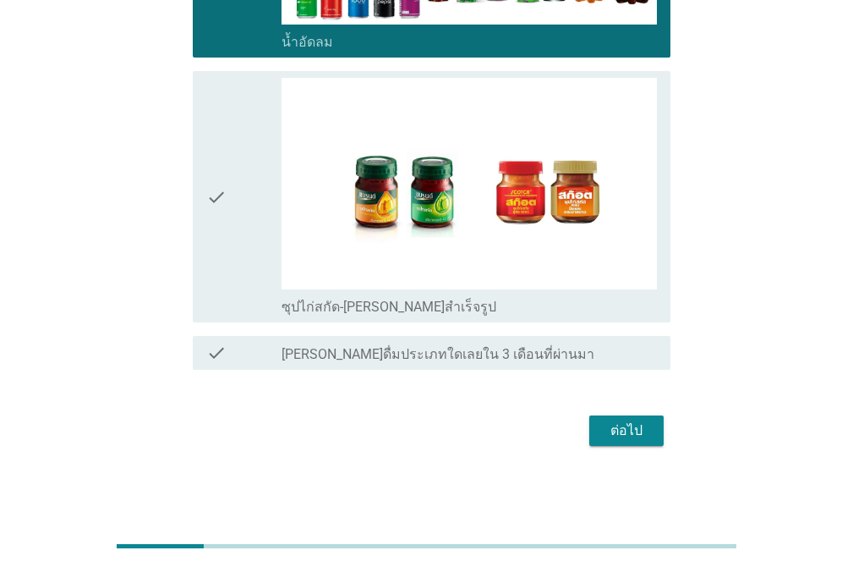
click at [230, 208] on div "check" at bounding box center [243, 197] width 75 height 238
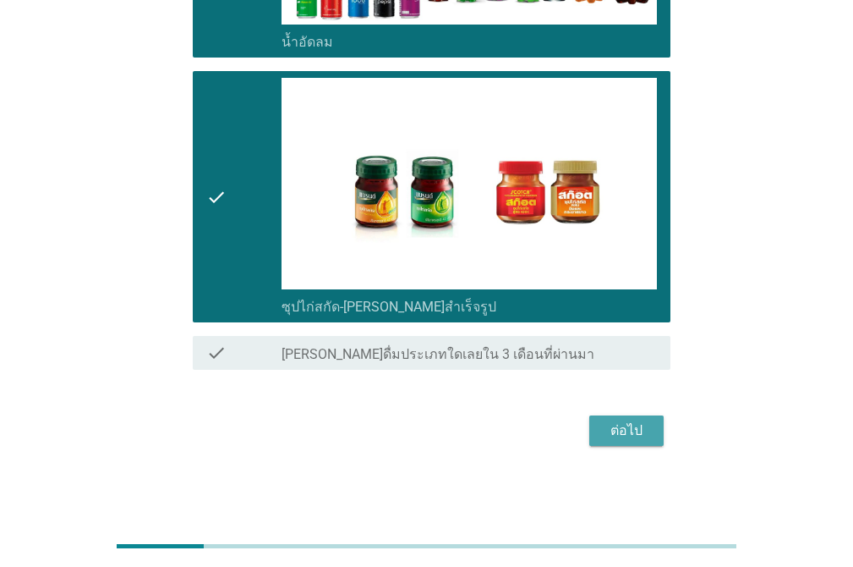
click at [628, 434] on div "ต่อไป" at bounding box center [626, 430] width 47 height 20
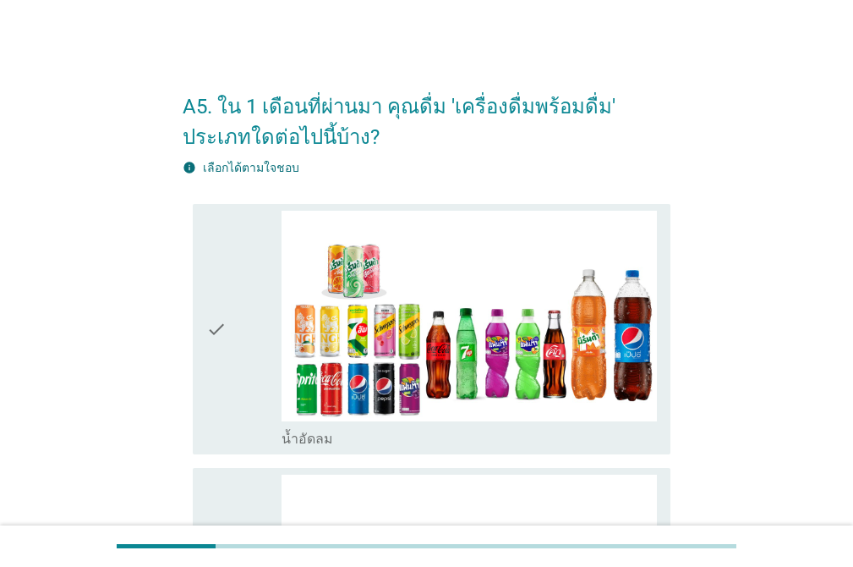
scroll to position [0, 0]
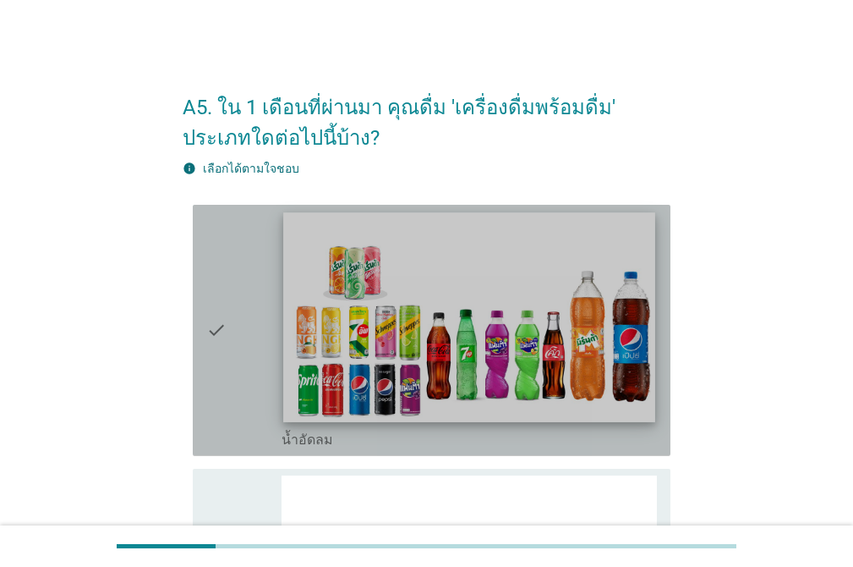
click at [403, 326] on img at bounding box center [468, 316] width 371 height 209
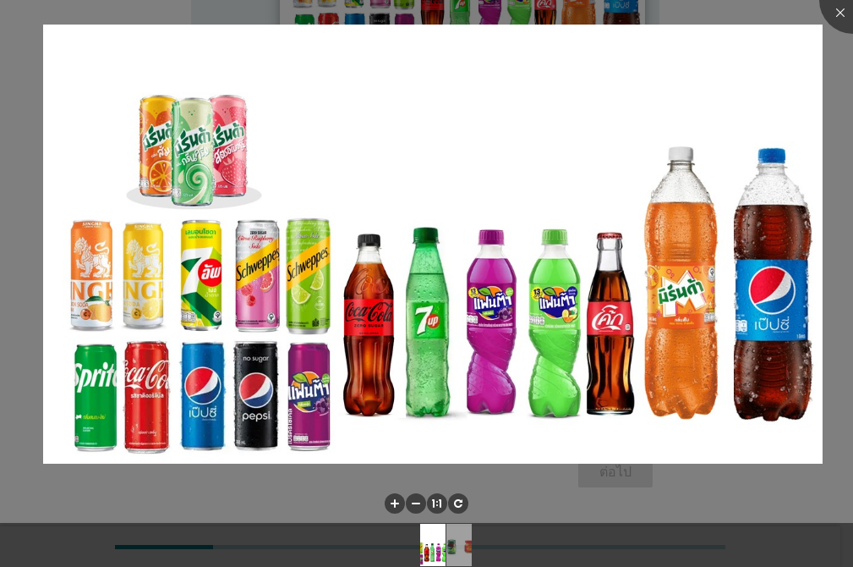
scroll to position [348, 0]
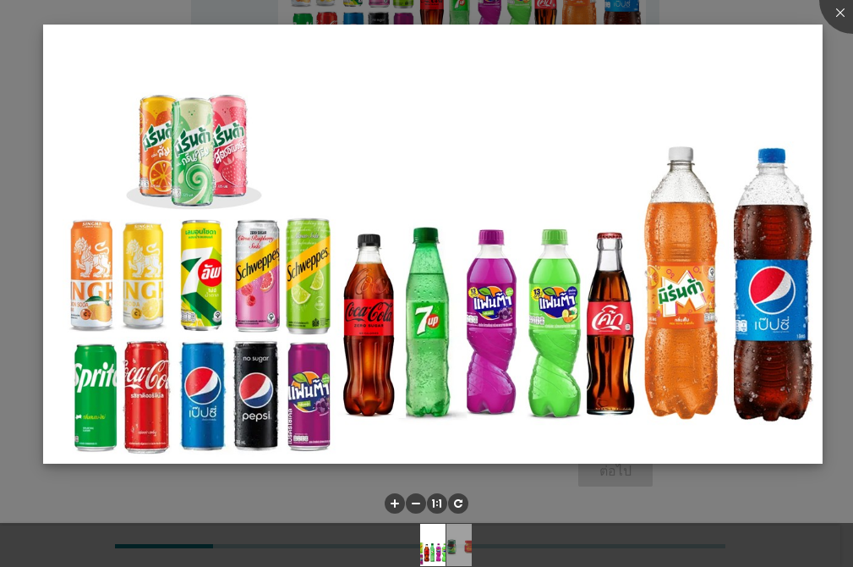
click at [679, 250] on img at bounding box center [433, 244] width 780 height 438
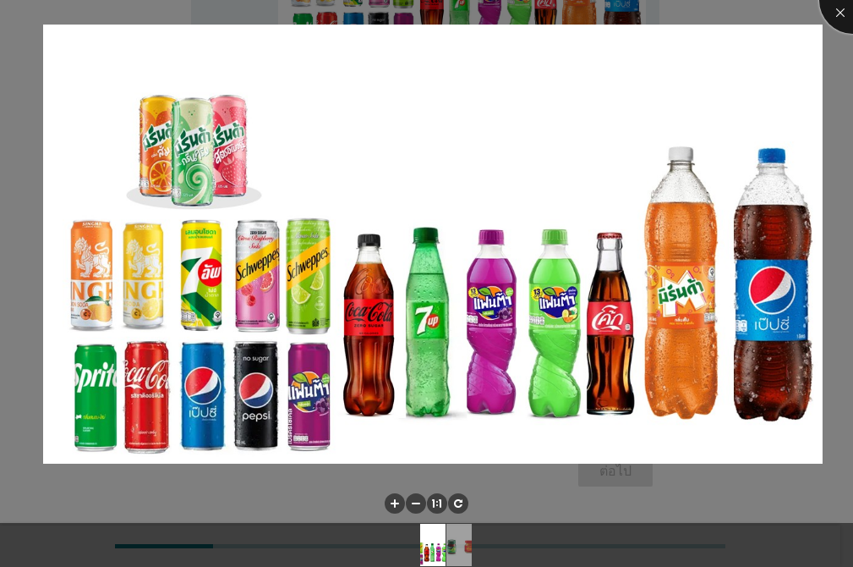
click at [841, 12] on div at bounding box center [854, 0] width 68 height 68
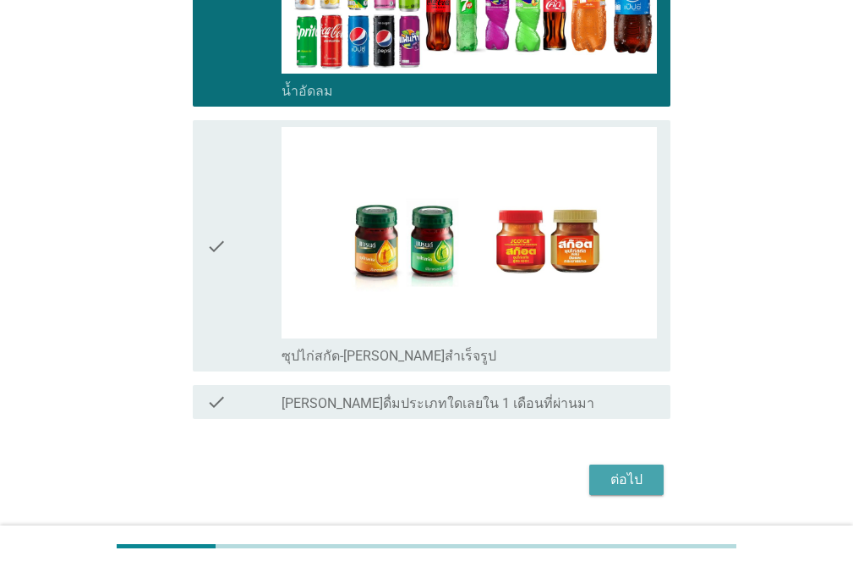
click at [630, 486] on div "ต่อไป" at bounding box center [626, 479] width 47 height 20
